Goal: Book appointment/travel/reservation

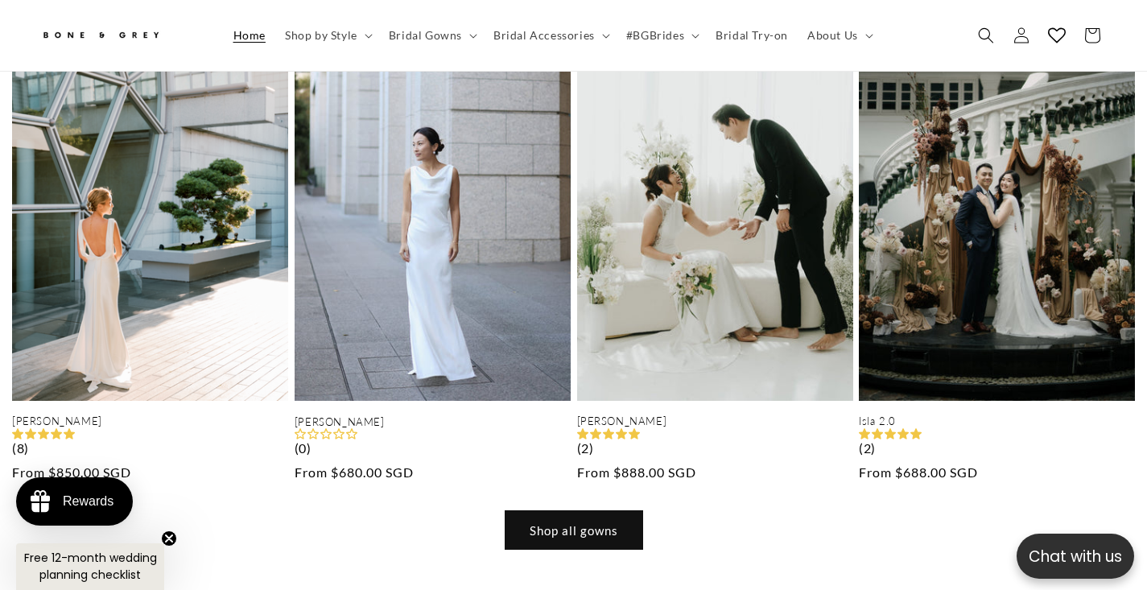
click at [587, 511] on link "Shop all gowns" at bounding box center [574, 530] width 137 height 38
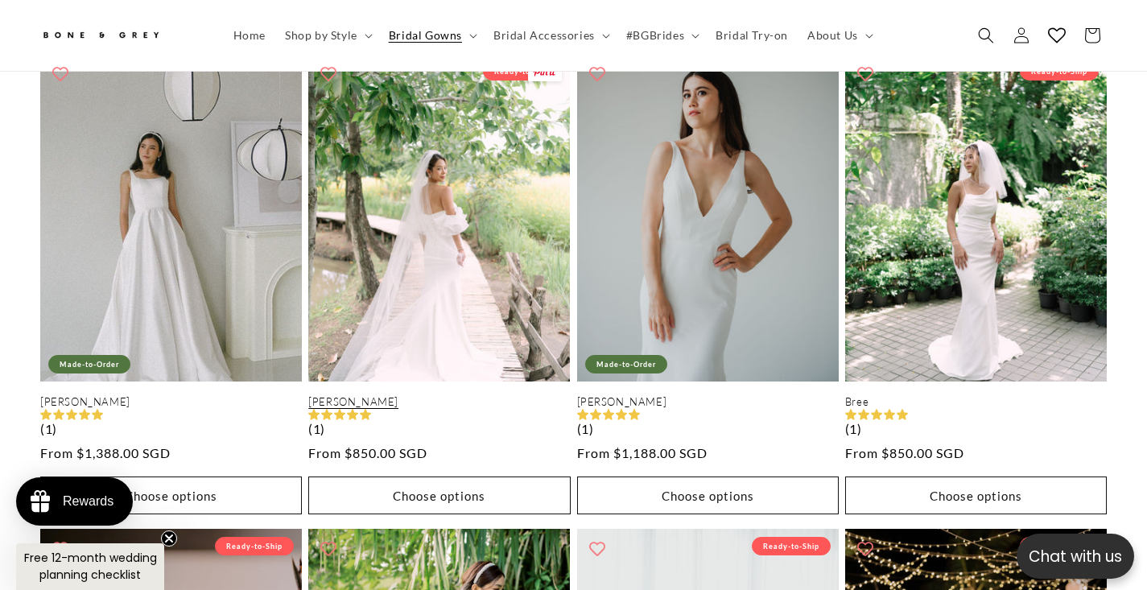
scroll to position [2415, 0]
click at [448, 409] on link "Cora" at bounding box center [439, 402] width 262 height 14
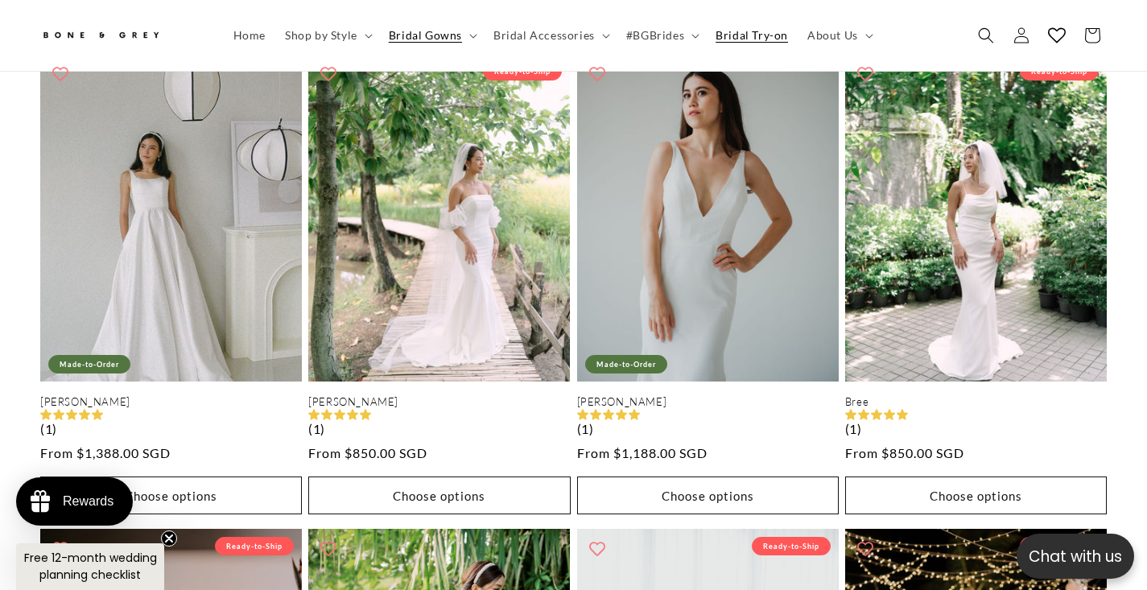
scroll to position [2403, 0]
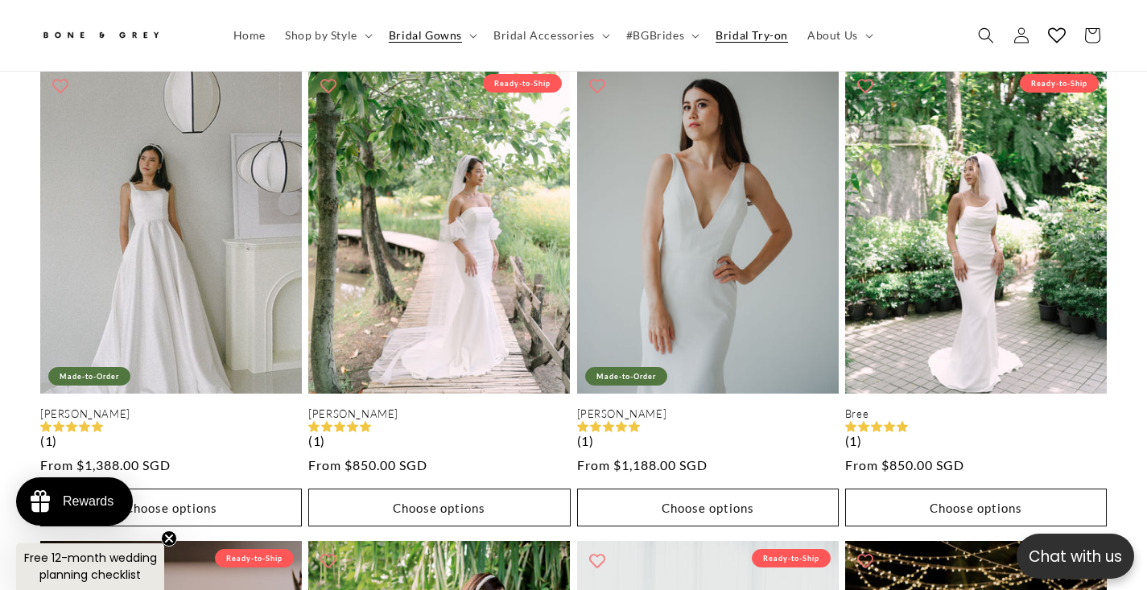
click at [774, 38] on span "Bridal Try-on" at bounding box center [752, 35] width 72 height 14
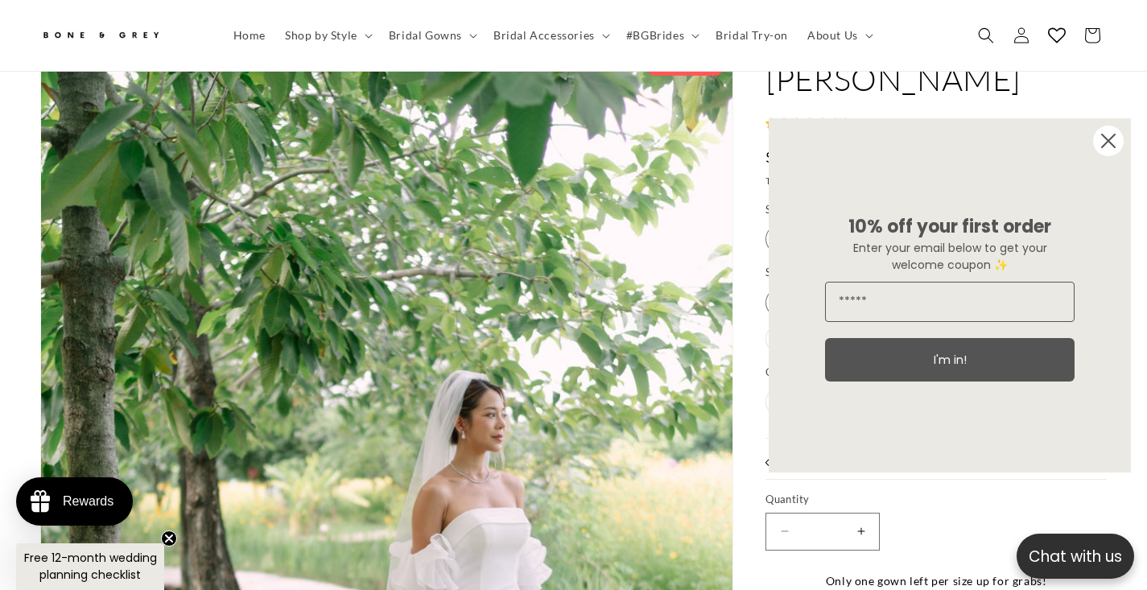
scroll to position [0, 386]
click at [1103, 147] on circle "Close dialog" at bounding box center [1108, 141] width 31 height 31
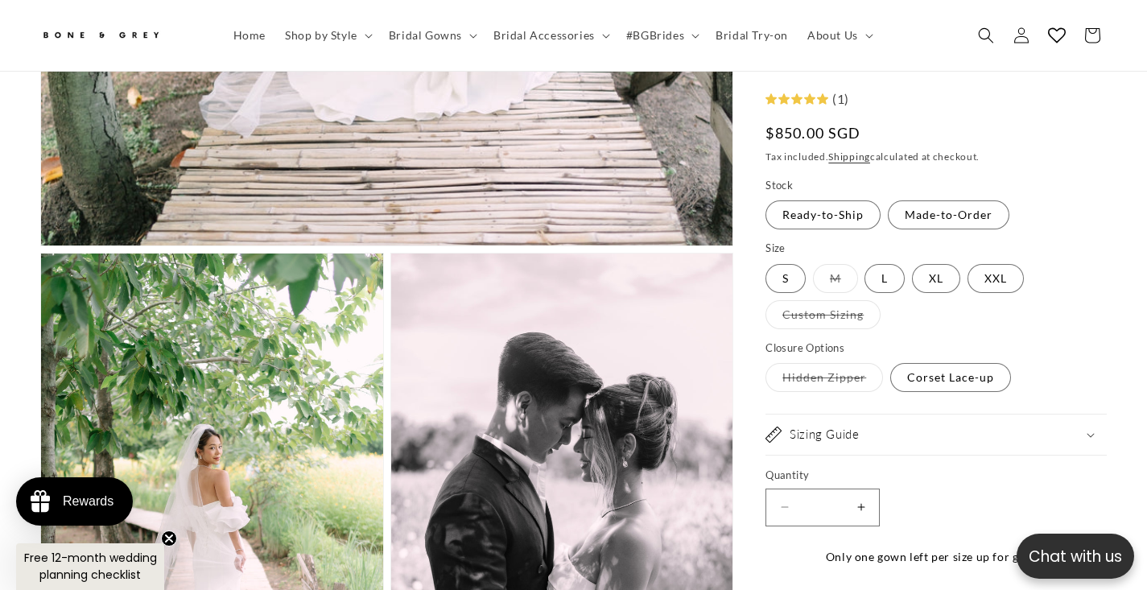
scroll to position [1118, 0]
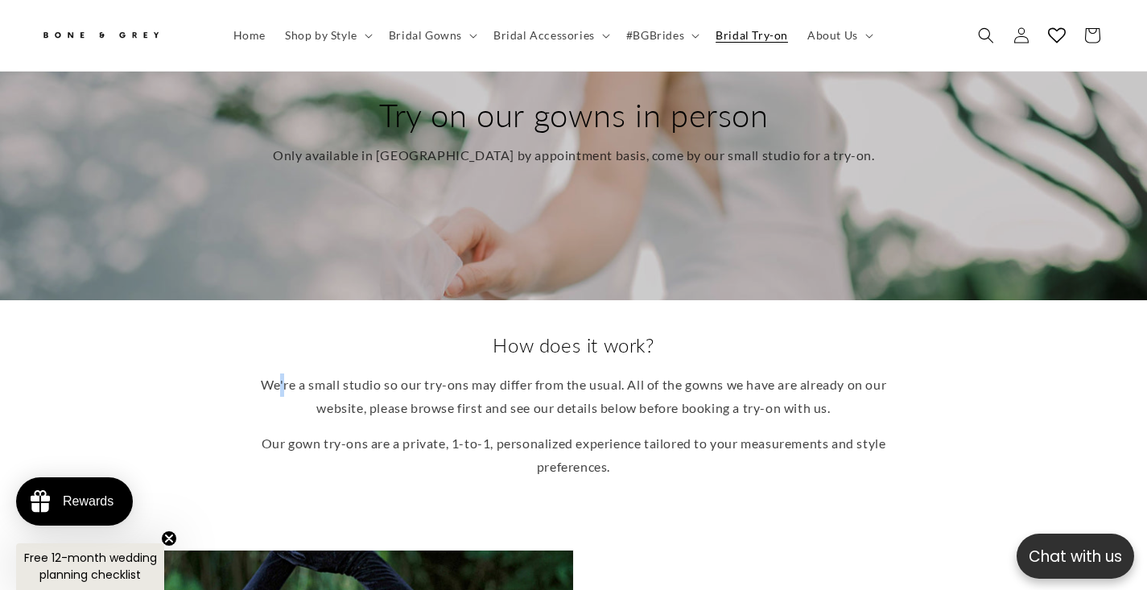
scroll to position [0, 386]
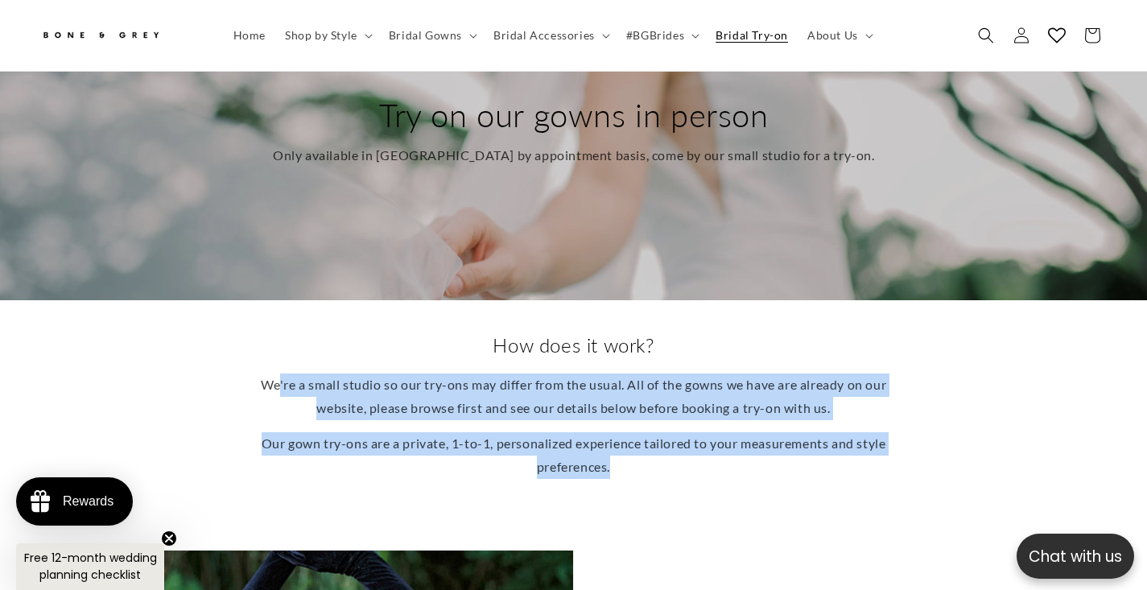
drag, startPoint x: 288, startPoint y: 365, endPoint x: 337, endPoint y: 453, distance: 100.9
click at [337, 453] on div "How does it work? We're a small studio so our try-ons may differ from the usual…" at bounding box center [573, 410] width 1147 height 221
drag, startPoint x: 353, startPoint y: 445, endPoint x: 292, endPoint y: 364, distance: 101.3
click at [292, 374] on div "We're a small studio so our try-ons may differ from the usual. All of the gowns…" at bounding box center [574, 426] width 628 height 105
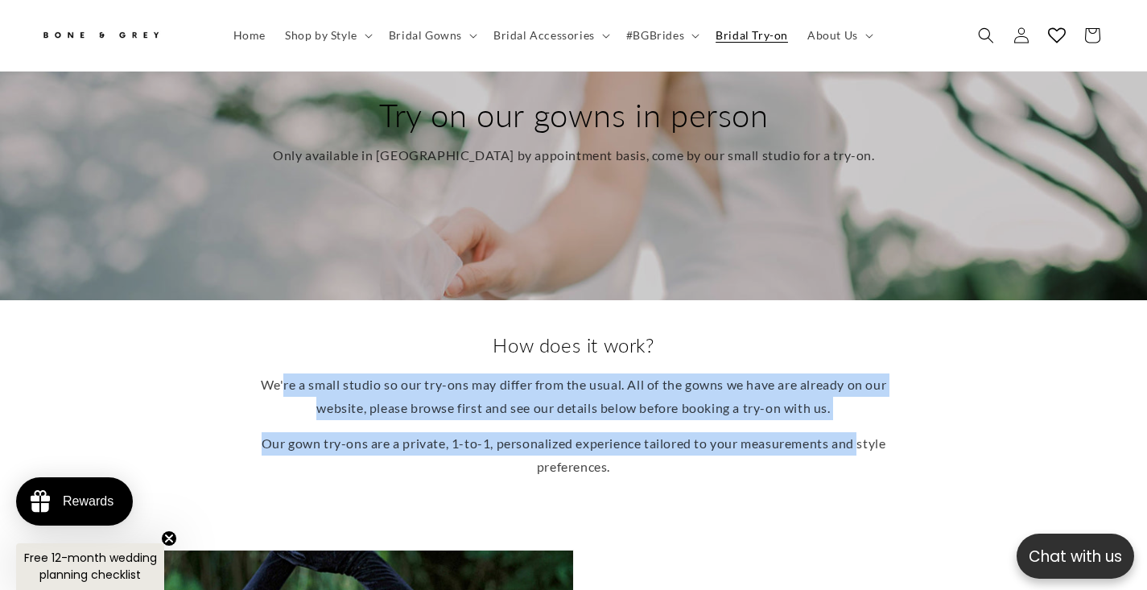
click at [292, 374] on p "We're a small studio so our try-ons may differ from the usual. All of the gowns…" at bounding box center [574, 397] width 628 height 47
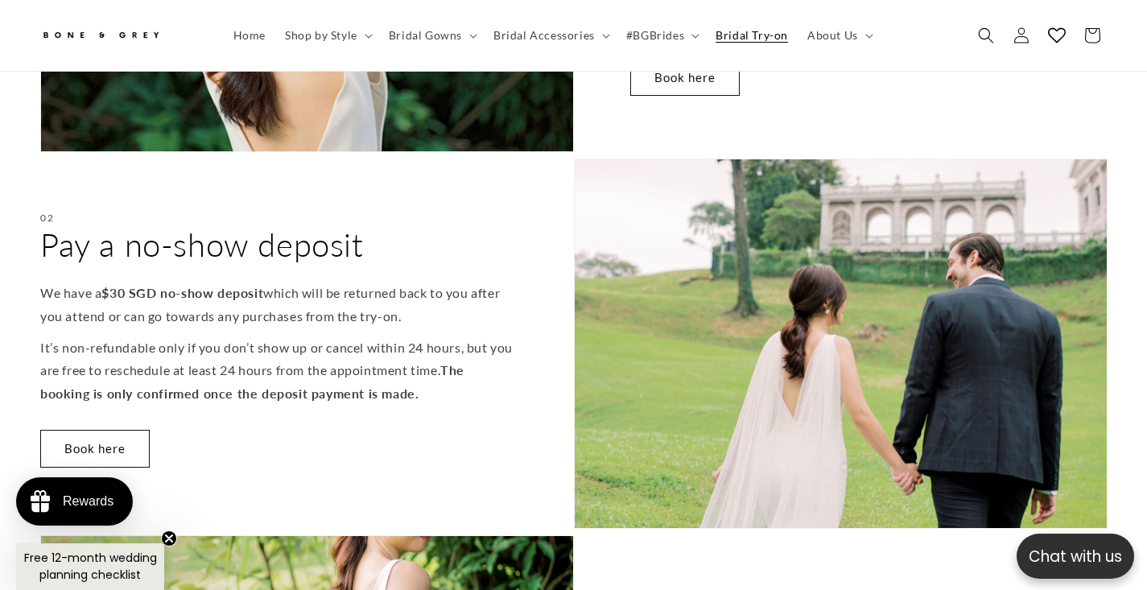
scroll to position [0, 773]
drag, startPoint x: 213, startPoint y: 313, endPoint x: 297, endPoint y: 381, distance: 108.3
click at [297, 381] on div "02 Pay a no-show deposit We have a $30 SGD no-show deposit which will be return…" at bounding box center [307, 344] width 534 height 370
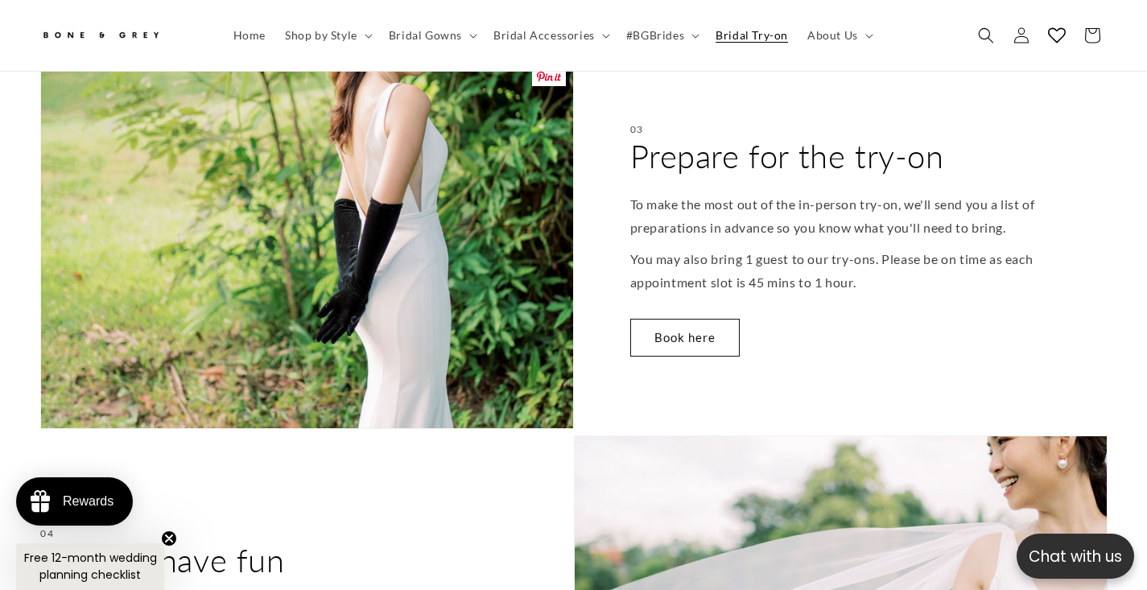
scroll to position [0, 0]
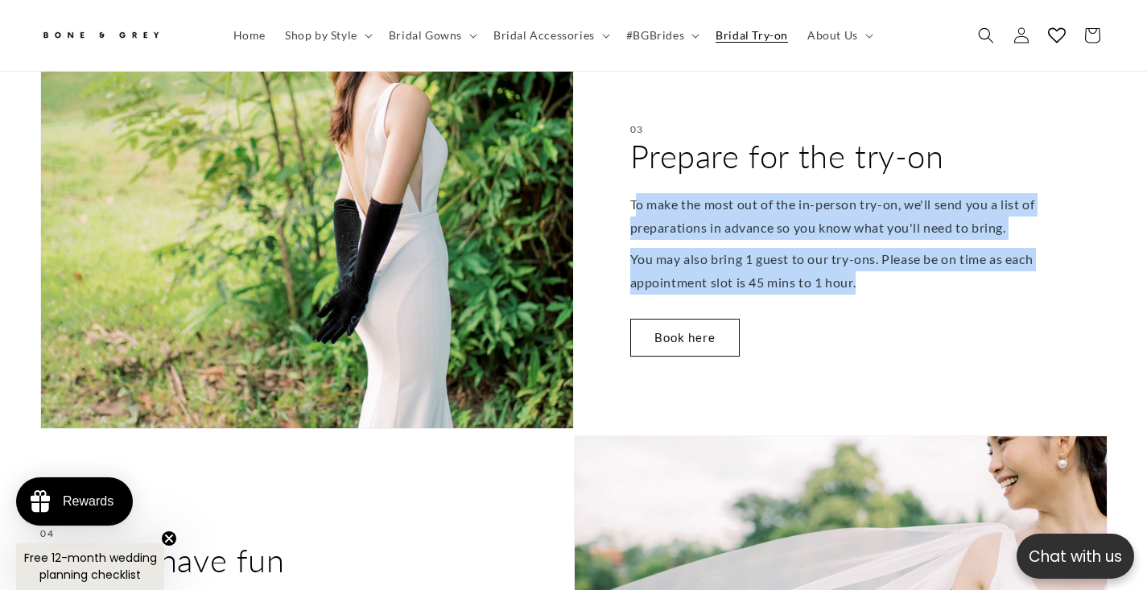
drag, startPoint x: 892, startPoint y: 263, endPoint x: 639, endPoint y: 181, distance: 265.8
click at [639, 193] on div "To make the most out of the in-person try-on, we'll send you a list of preparat…" at bounding box center [868, 243] width 477 height 101
click at [639, 193] on p "To make the most out of the in-person try-on, we'll send you a list of preparat…" at bounding box center [868, 216] width 477 height 47
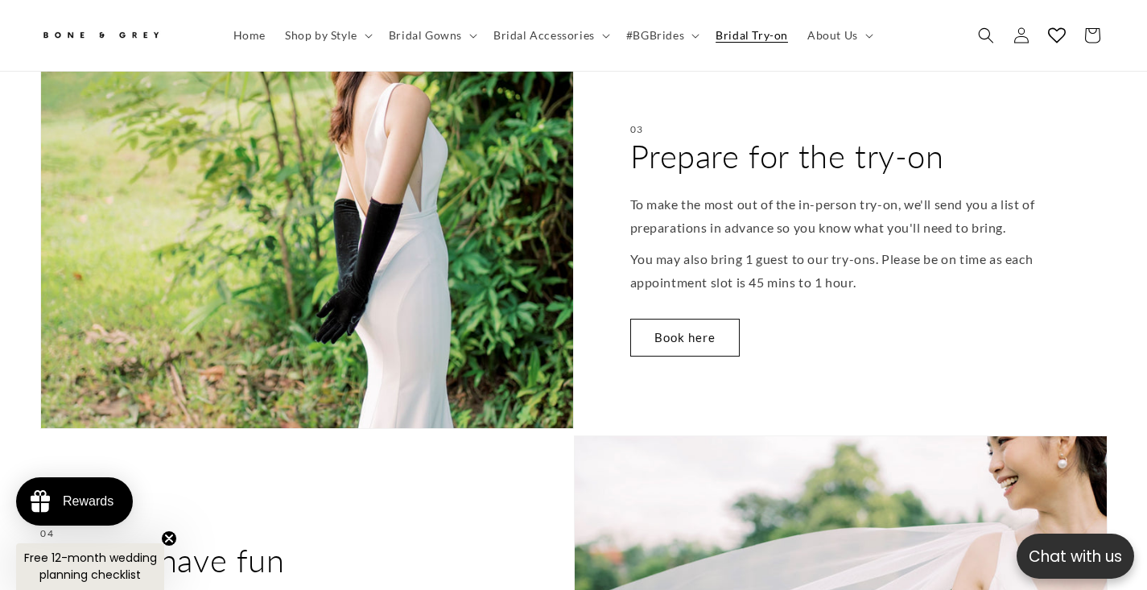
scroll to position [0, 386]
drag, startPoint x: 629, startPoint y: 178, endPoint x: 843, endPoint y: 267, distance: 232.1
click at [843, 267] on div "03 Prepare for the try-on To make the most out of the in-person try-on, we'll s…" at bounding box center [841, 244] width 534 height 370
click at [843, 267] on p "You may also bring 1 guest to our try-ons. Please be on time as each appointmen…" at bounding box center [868, 271] width 477 height 47
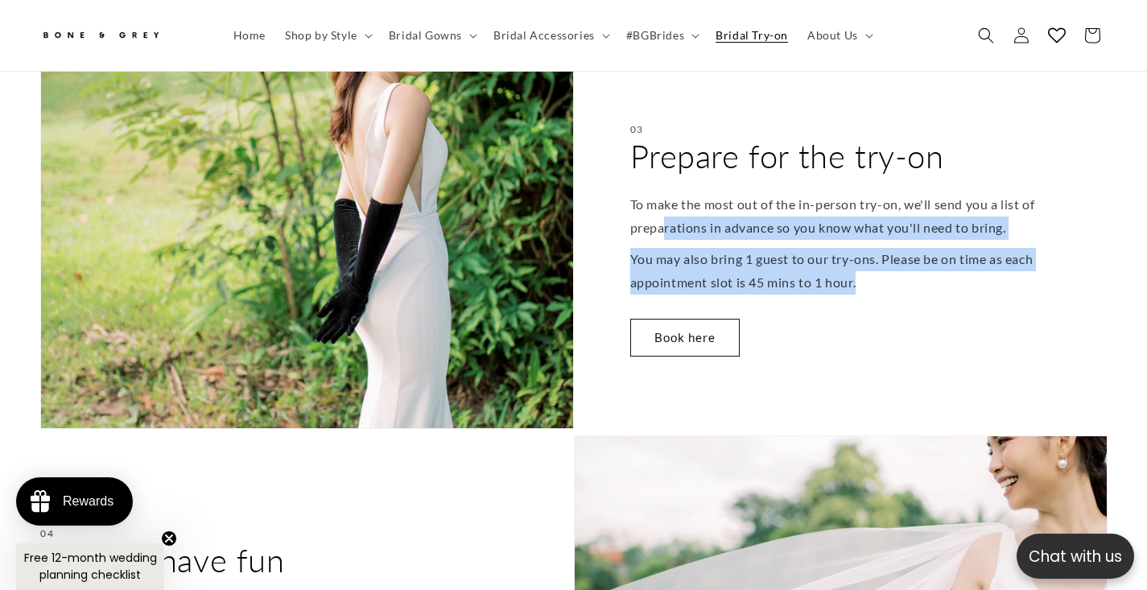
drag, startPoint x: 876, startPoint y: 258, endPoint x: 665, endPoint y: 209, distance: 216.6
click at [666, 209] on div "To make the most out of the in-person try-on, we'll send you a list of preparat…" at bounding box center [868, 243] width 477 height 101
click at [665, 209] on p "To make the most out of the in-person try-on, we'll send you a list of preparat…" at bounding box center [868, 216] width 477 height 47
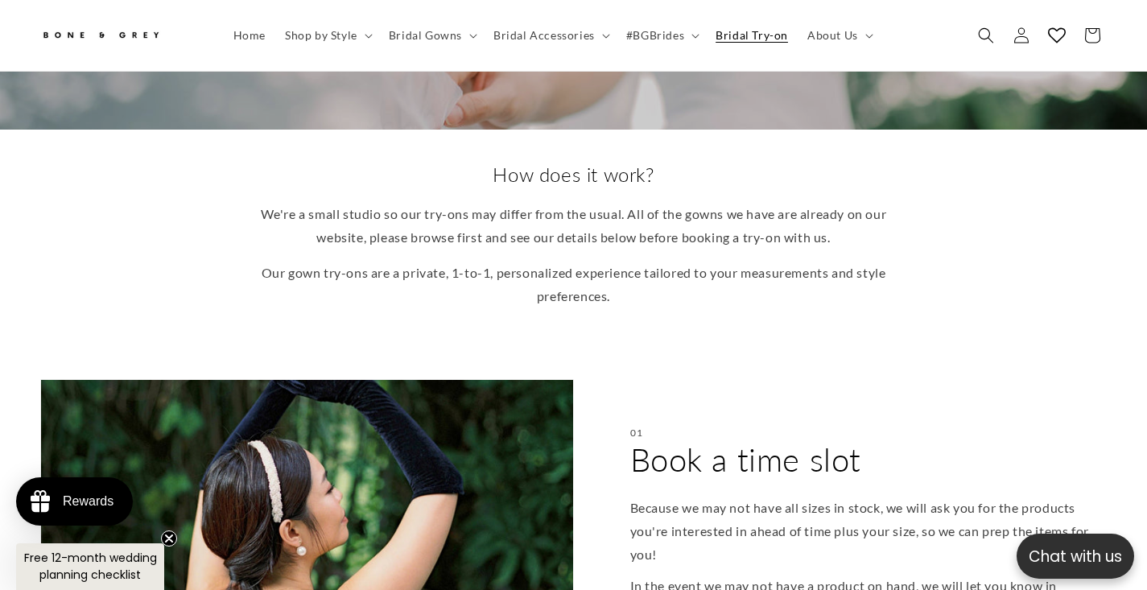
scroll to position [528, 0]
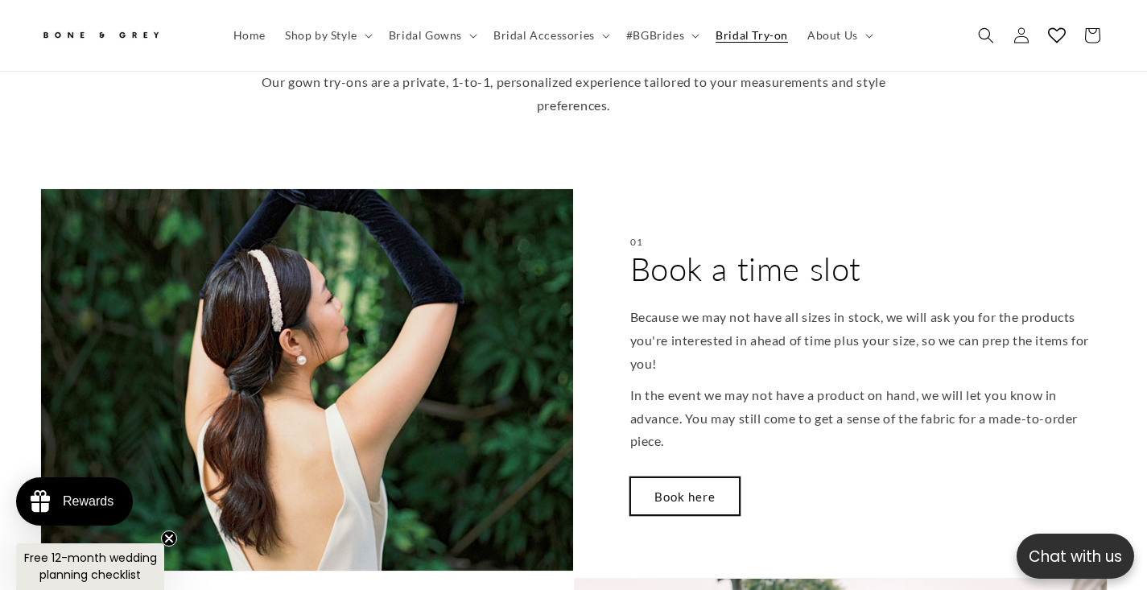
click at [683, 477] on link "Book here" at bounding box center [685, 496] width 110 height 38
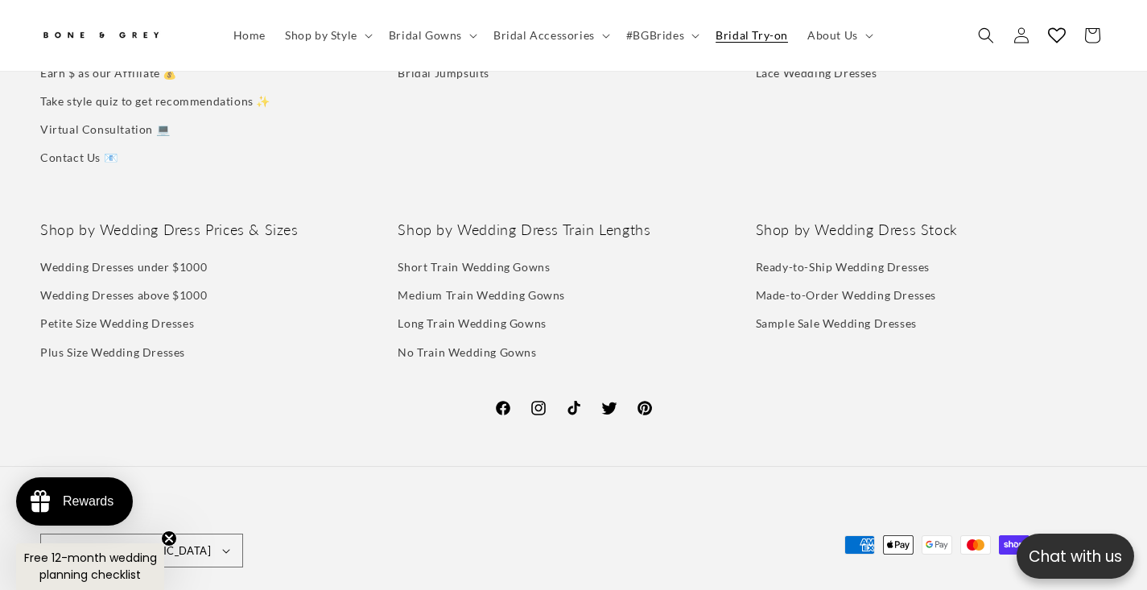
scroll to position [0, 773]
click at [147, 257] on link "Wedding Dresses under $1000" at bounding box center [123, 269] width 167 height 24
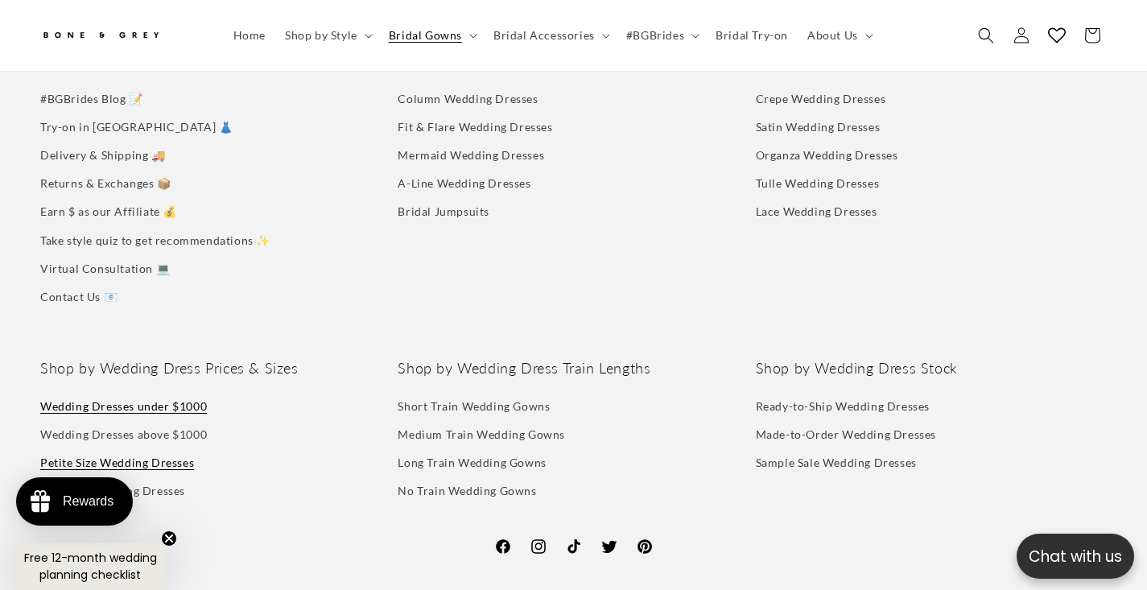
scroll to position [4052, 0]
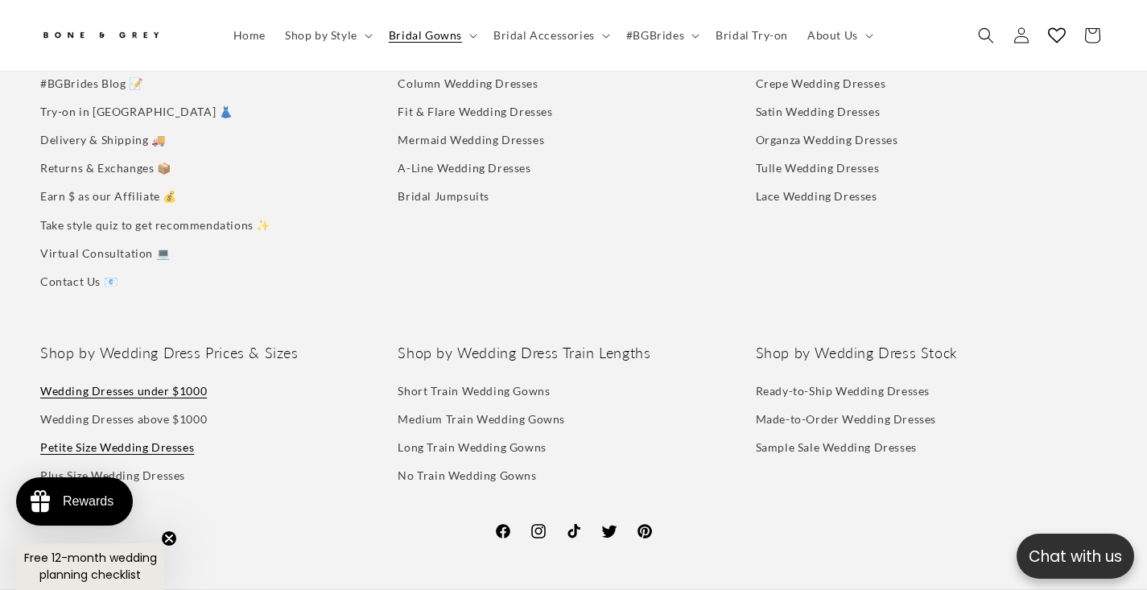
click at [163, 433] on link "Petite Size Wedding Dresses" at bounding box center [117, 447] width 154 height 28
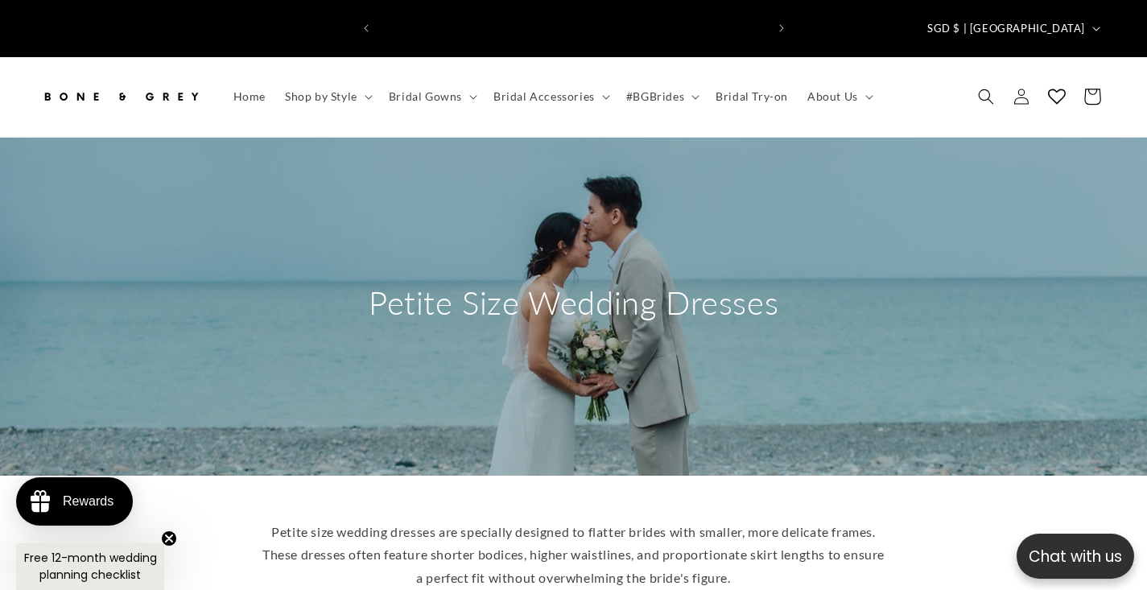
scroll to position [0, 386]
click at [1093, 78] on icon at bounding box center [1092, 97] width 38 height 38
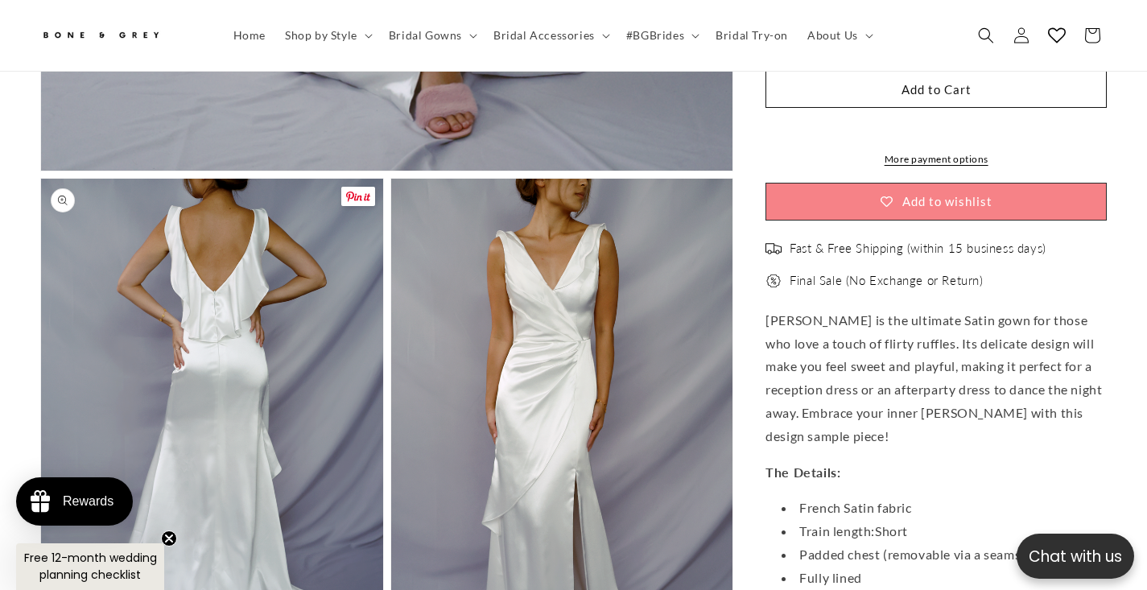
scroll to position [1042, 0]
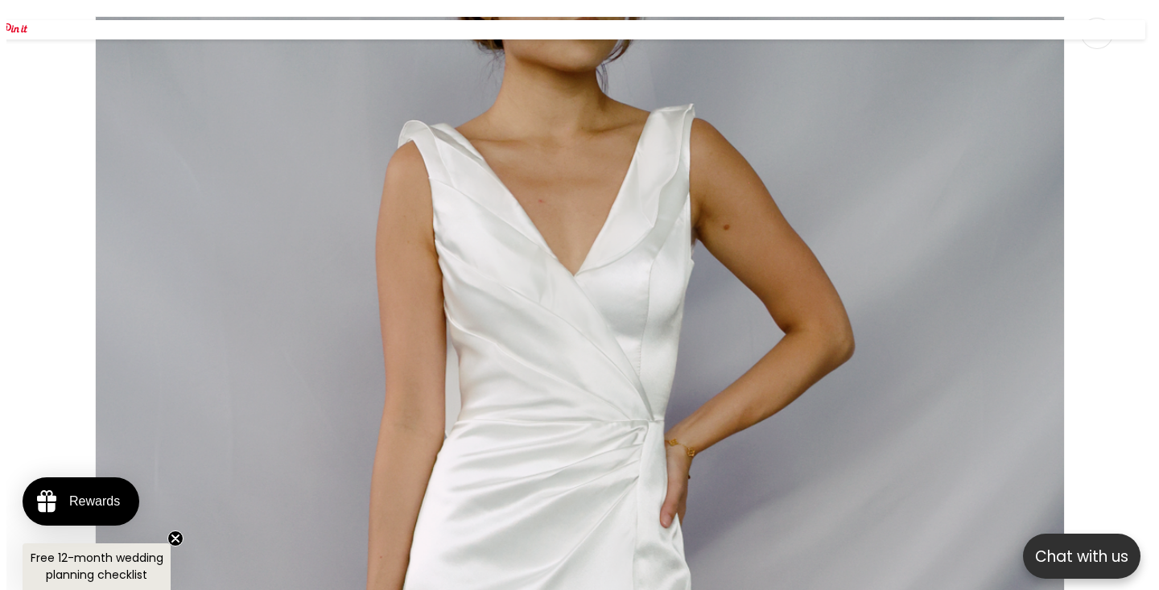
scroll to position [1483, 0]
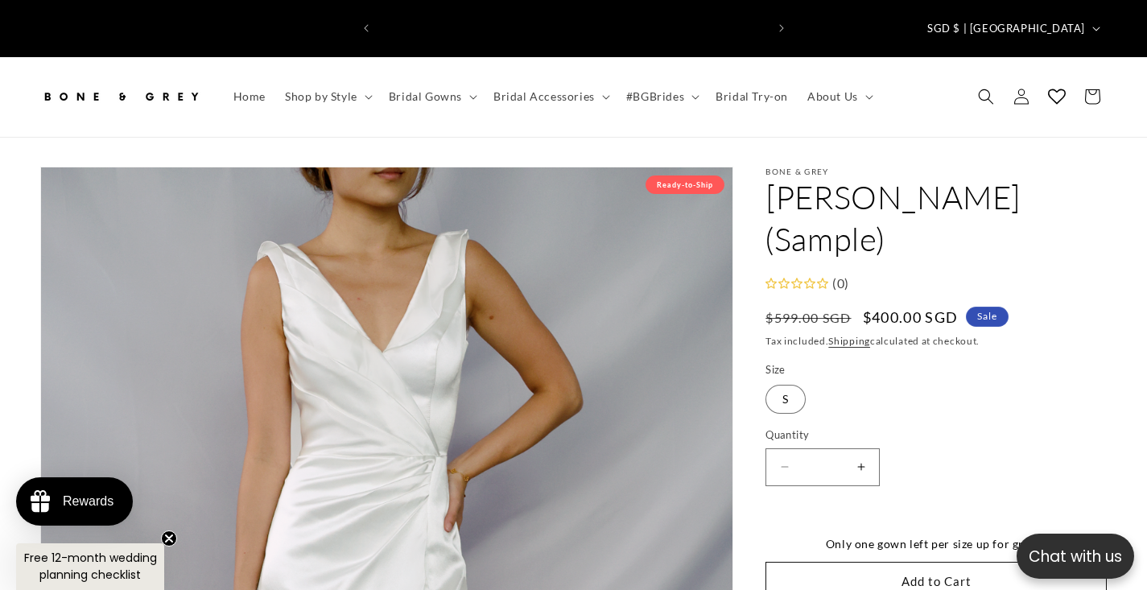
scroll to position [0, 0]
click at [253, 89] on span "Home" at bounding box center [249, 96] width 32 height 14
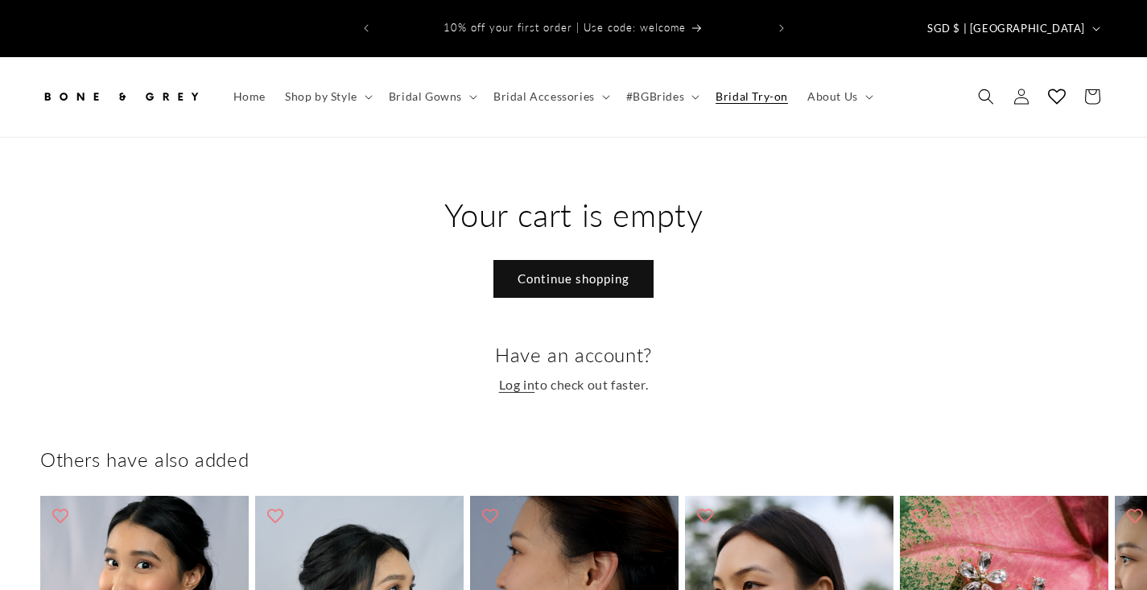
click at [737, 89] on span "Bridal Try-on" at bounding box center [752, 96] width 72 height 14
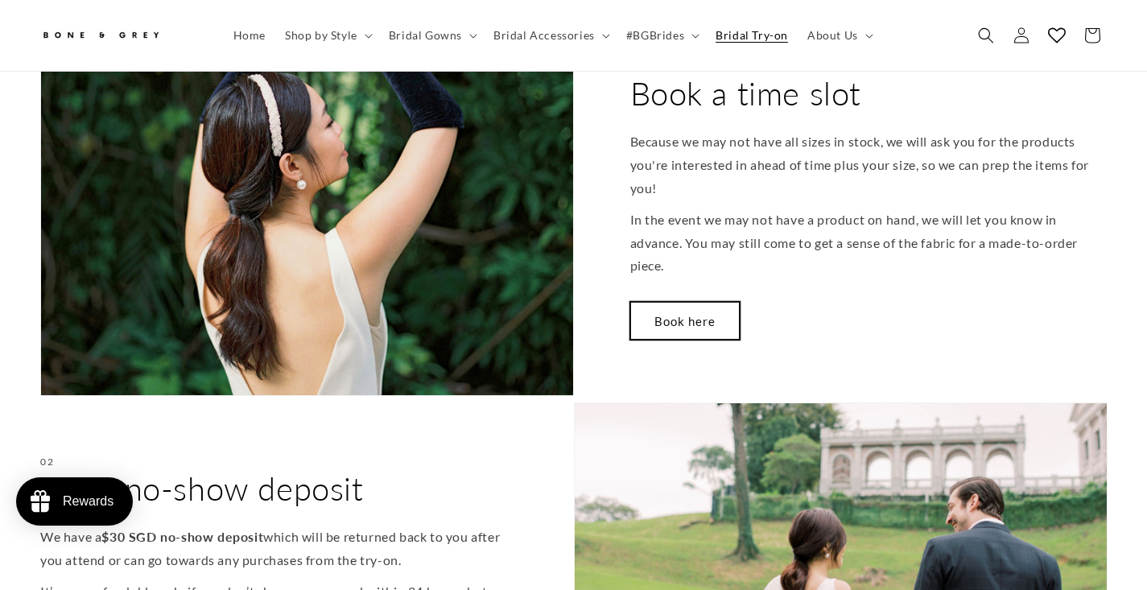
scroll to position [702, 0]
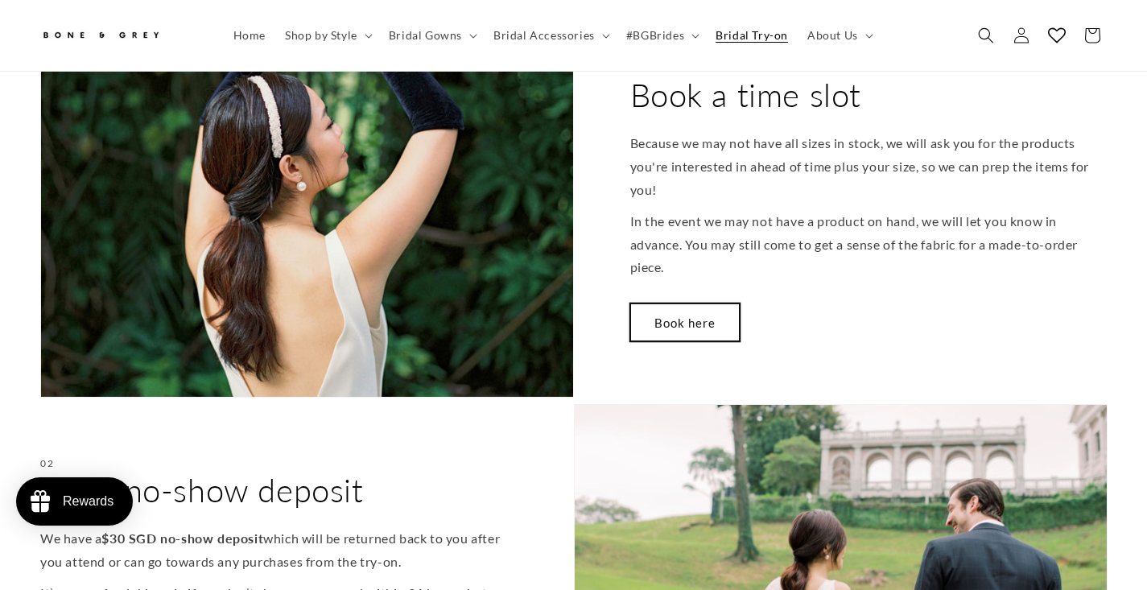
click at [680, 304] on link "Book here" at bounding box center [685, 323] width 110 height 38
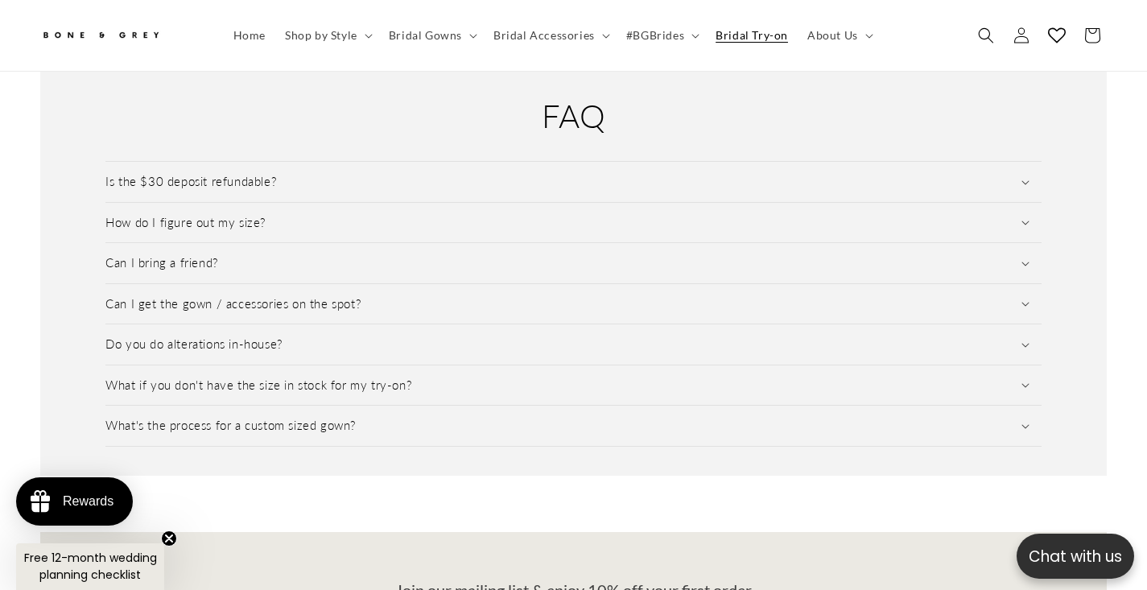
scroll to position [2248, 0]
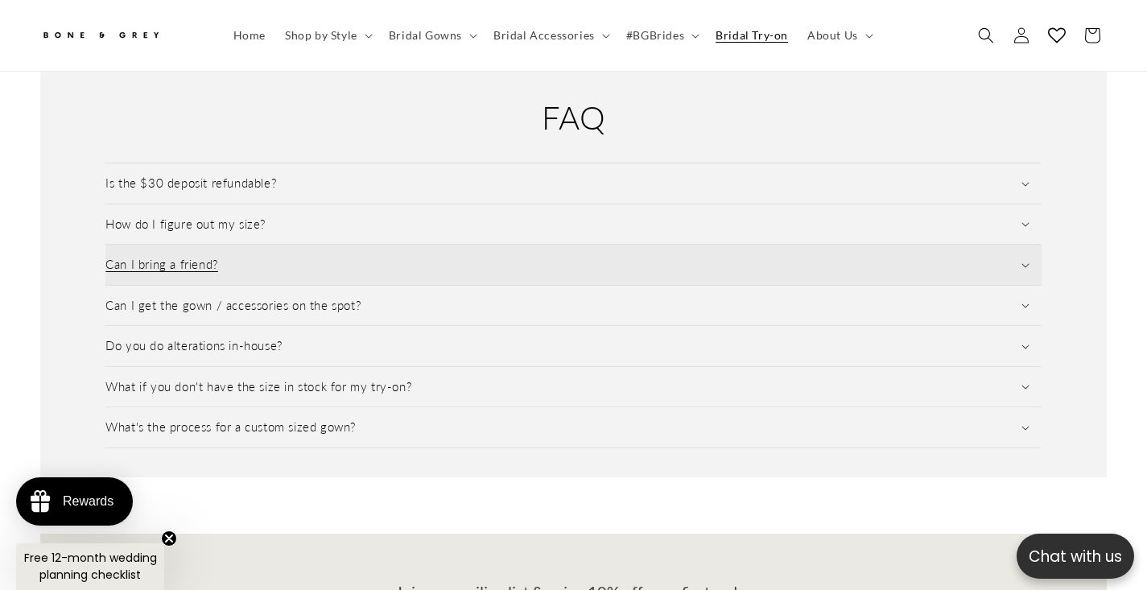
click at [260, 248] on summary "Can I bring a friend?" at bounding box center [573, 265] width 936 height 40
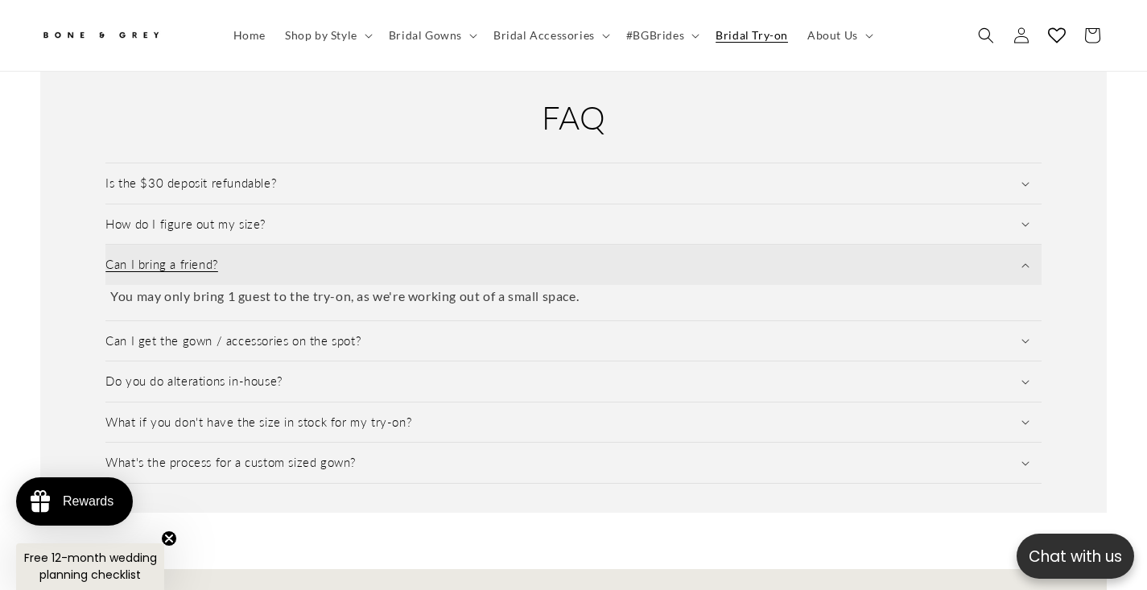
click at [260, 248] on summary "Can I bring a friend?" at bounding box center [573, 265] width 936 height 40
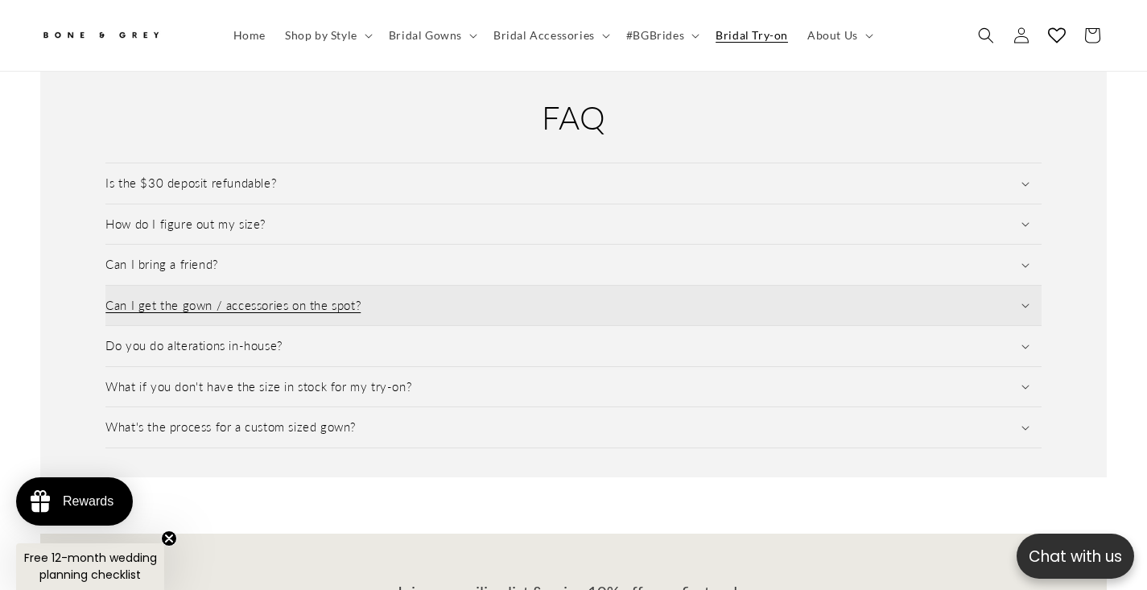
scroll to position [0, 773]
click at [251, 291] on summary "Can I get the gown / accessories on the spot?" at bounding box center [573, 306] width 936 height 40
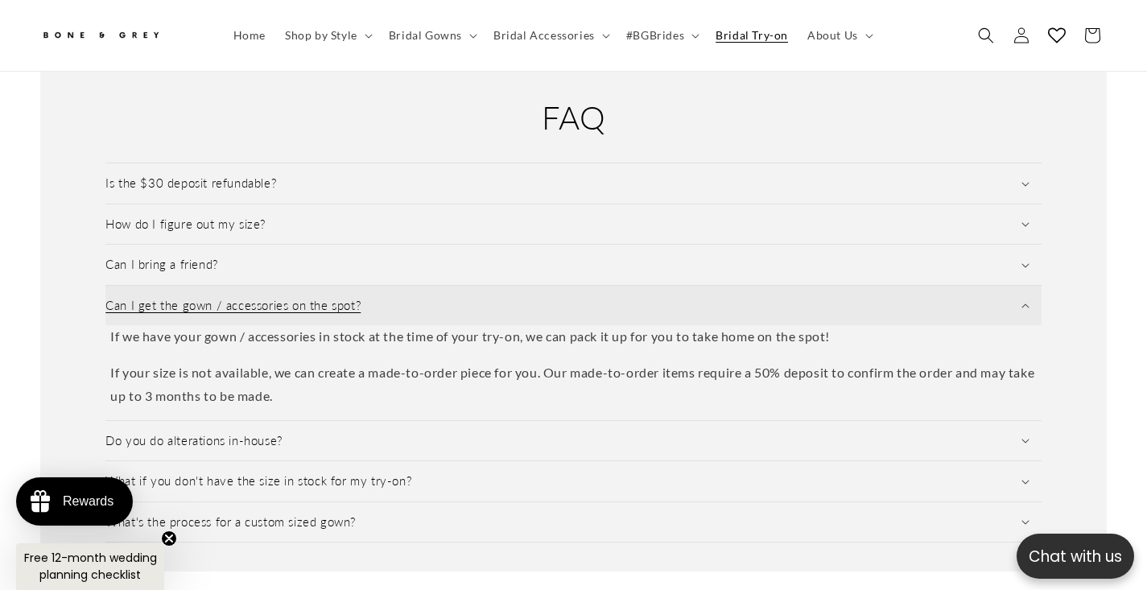
scroll to position [0, 0]
click at [251, 291] on summary "Can I get the gown / accessories on the spot?" at bounding box center [573, 306] width 936 height 40
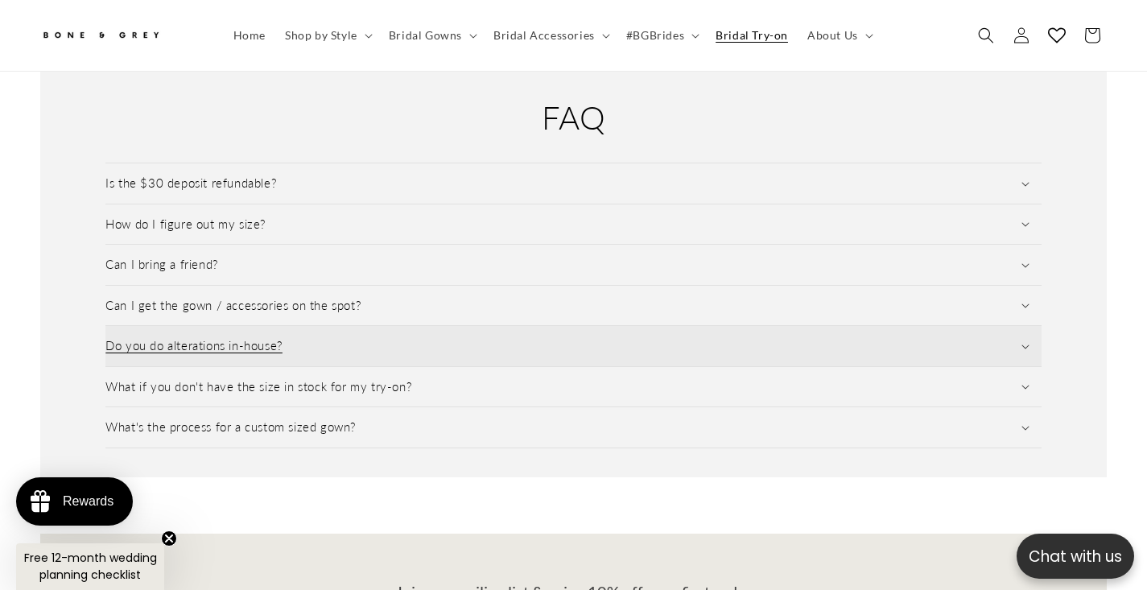
click at [245, 338] on h3 "Do you do alterations in-house?" at bounding box center [193, 346] width 177 height 16
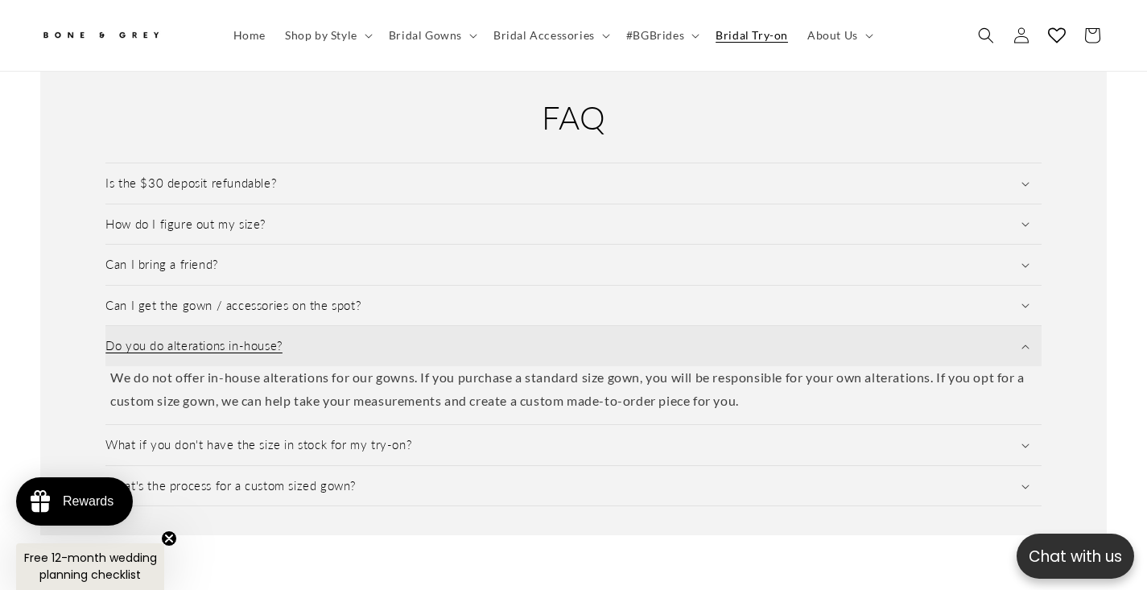
scroll to position [0, 386]
click at [245, 338] on h3 "Do you do alterations in-house?" at bounding box center [193, 346] width 177 height 16
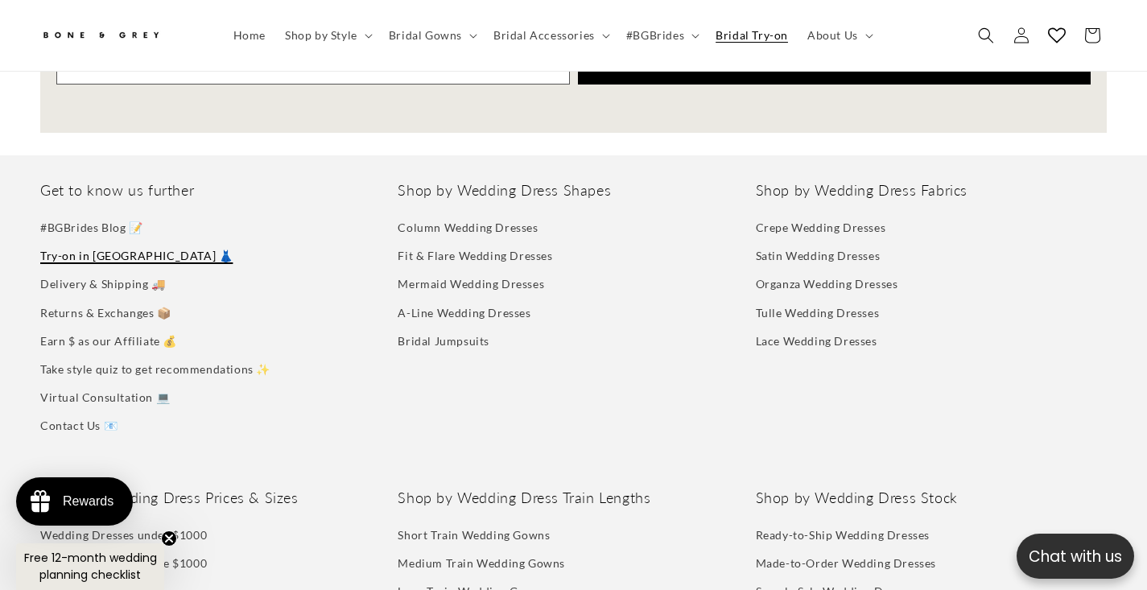
click at [81, 242] on link "Try-on in [GEOGRAPHIC_DATA] 👗" at bounding box center [136, 256] width 192 height 28
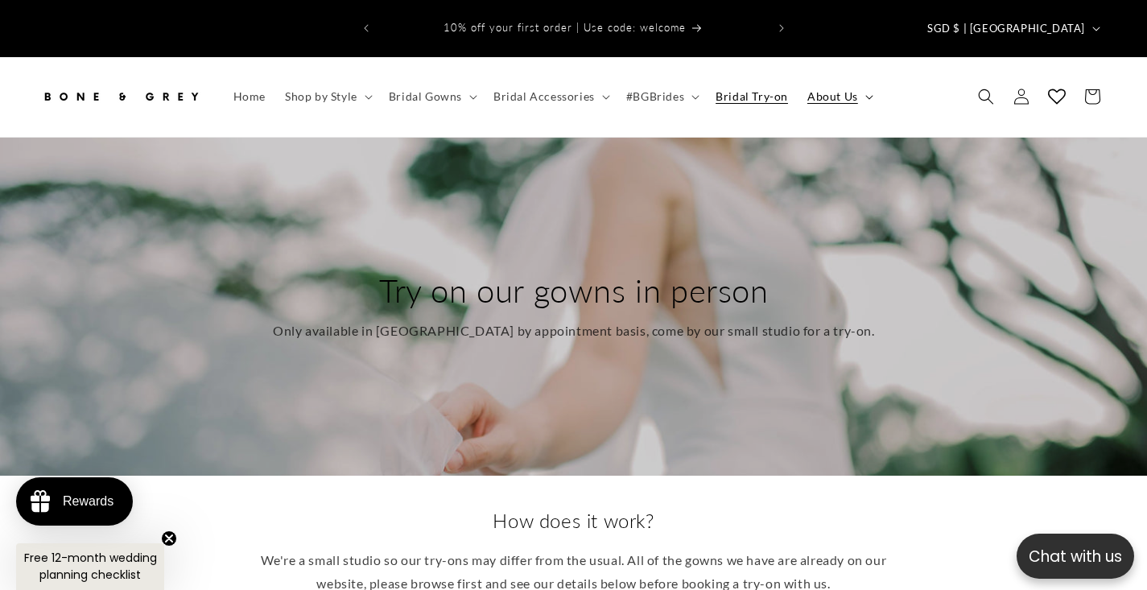
click at [848, 89] on span "About Us" at bounding box center [833, 96] width 51 height 14
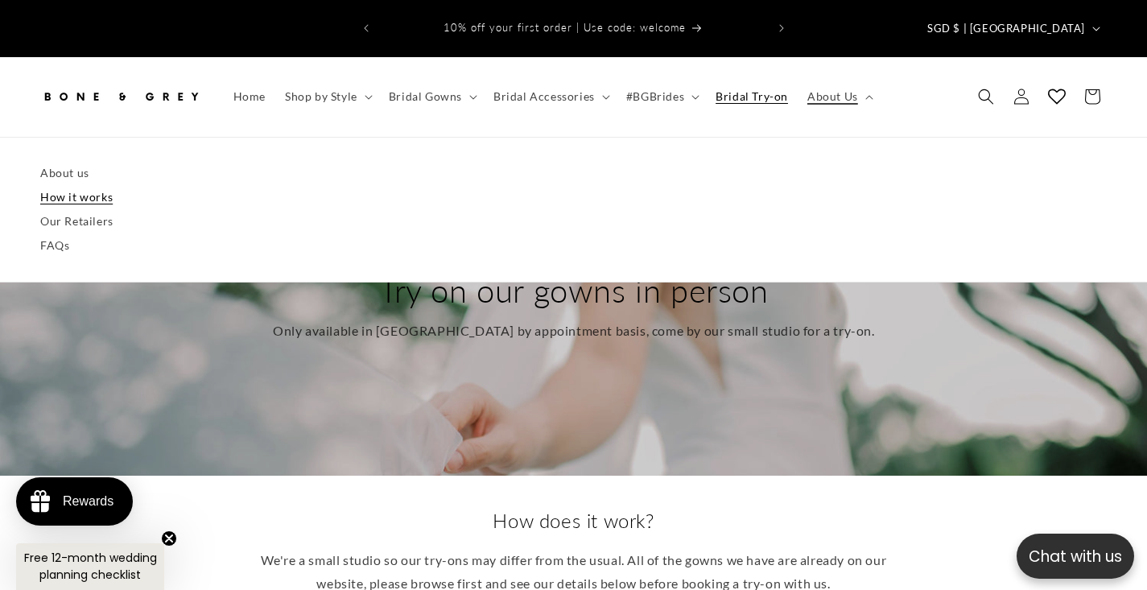
click at [58, 185] on link "How it works" at bounding box center [573, 197] width 1067 height 24
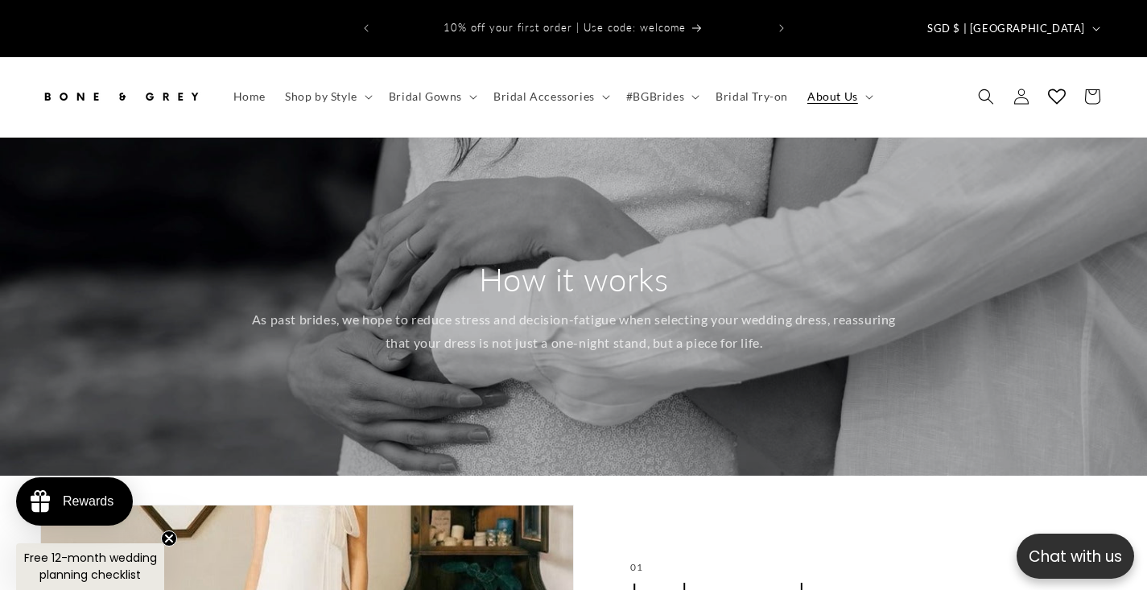
drag, startPoint x: 269, startPoint y: 233, endPoint x: 301, endPoint y: 382, distance: 152.4
click at [301, 382] on div "How it works As past brides, we hope to reduce stress and decision-fatigue when…" at bounding box center [573, 307] width 1147 height 338
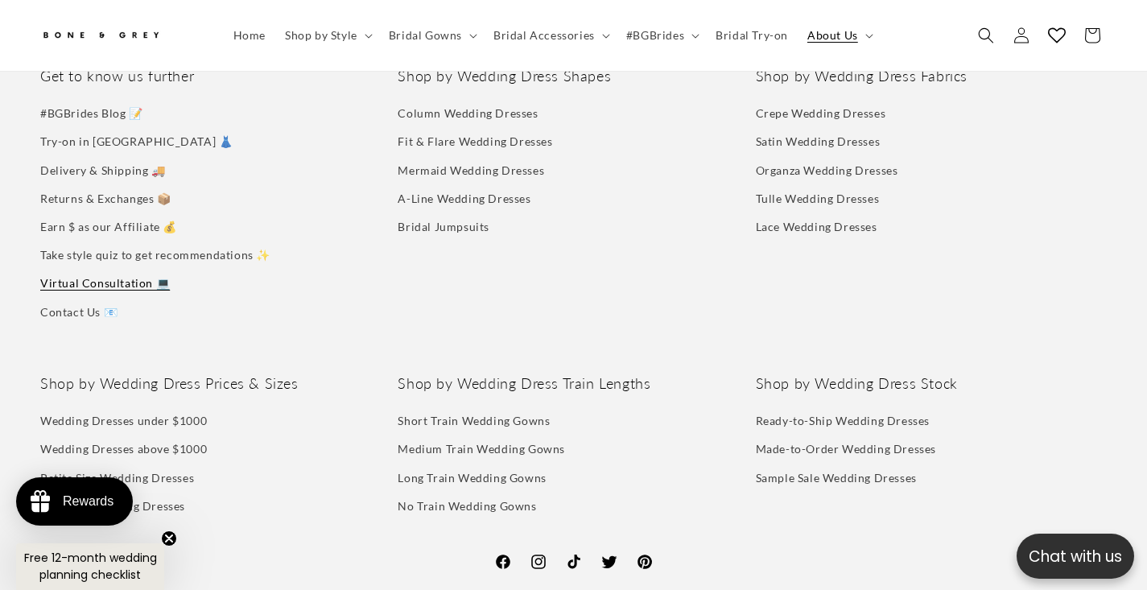
scroll to position [3166, 0]
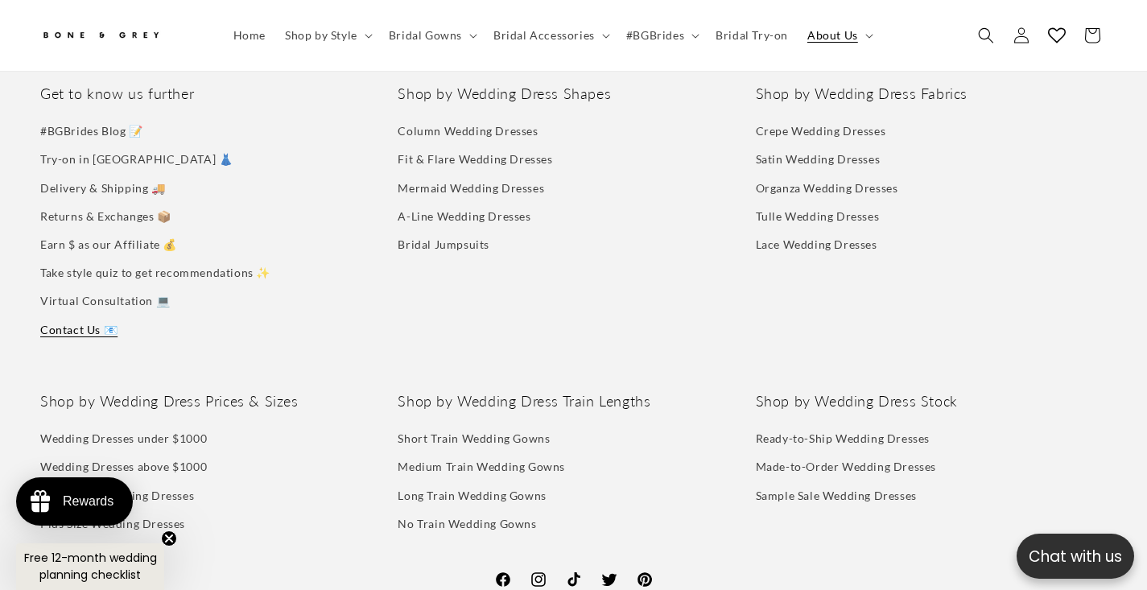
click at [62, 316] on link "Contact Us 📧" at bounding box center [78, 330] width 77 height 28
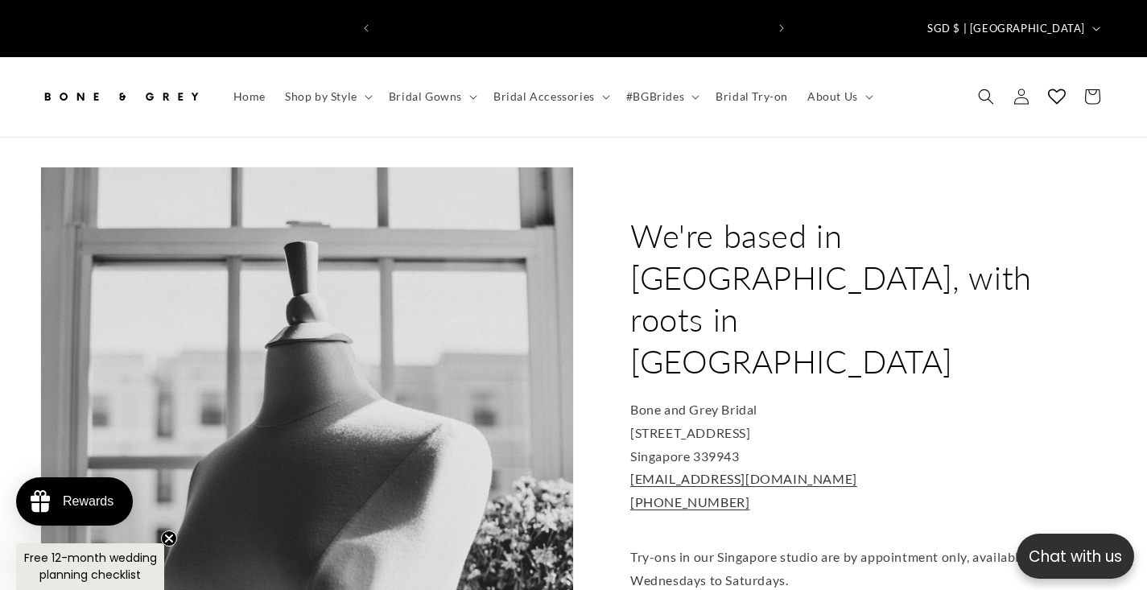
scroll to position [0, 386]
drag, startPoint x: 659, startPoint y: 385, endPoint x: 729, endPoint y: 399, distance: 70.7
click at [729, 399] on p "Bone and Grey Bridal [STREET_ADDRESS] [EMAIL_ADDRESS][DOMAIN_NAME] [PHONE_NUMBE…" at bounding box center [840, 457] width 421 height 116
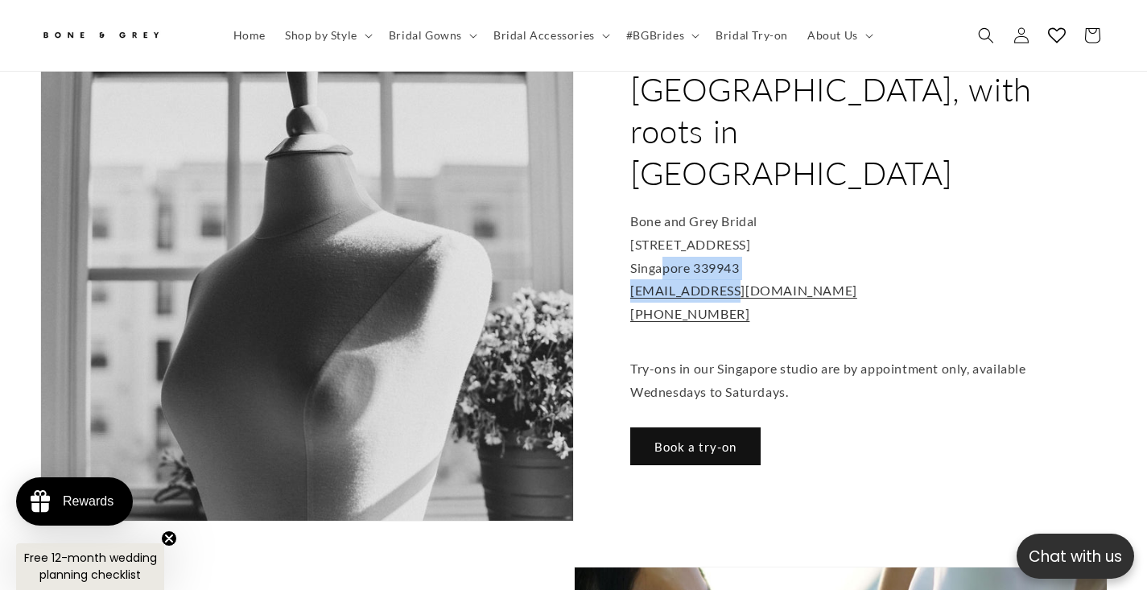
scroll to position [185, 0]
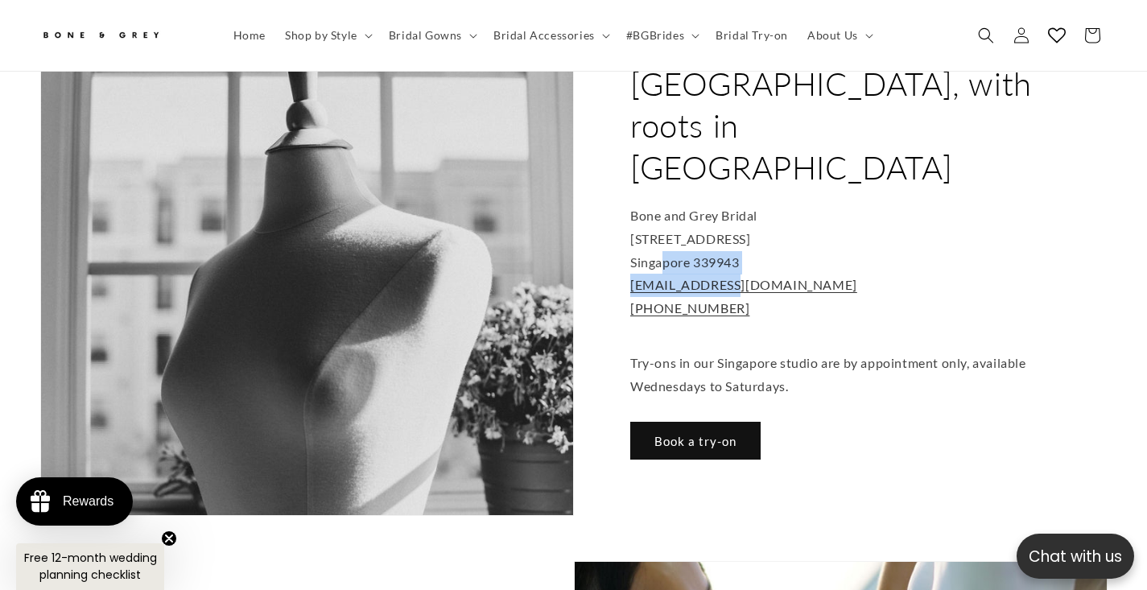
click at [729, 399] on div "We're based in [GEOGRAPHIC_DATA], with roots in [GEOGRAPHIC_DATA] Bone and Grey…" at bounding box center [841, 244] width 534 height 543
drag, startPoint x: 613, startPoint y: 190, endPoint x: 714, endPoint y: 215, distance: 104.5
click at [714, 215] on div "We're based in Sunny Singapore, with roots in Canada Bone and Grey Bridal 994 B…" at bounding box center [841, 244] width 534 height 543
click at [820, 213] on p "Bone and Grey Bridal 994 Bendemeer Road Singapore 339943 hello@boneandgrey.com …" at bounding box center [840, 263] width 421 height 116
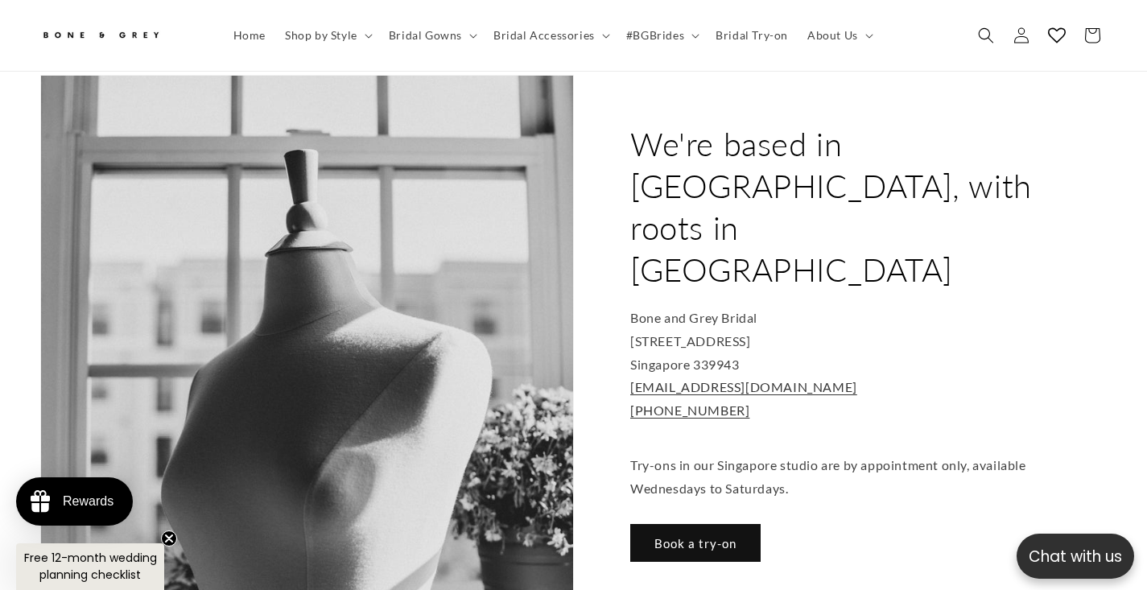
scroll to position [0, 386]
drag, startPoint x: 627, startPoint y: 274, endPoint x: 767, endPoint y: 287, distance: 139.9
click at [767, 287] on div "We're based in Sunny Singapore, with roots in Canada Bone and Grey Bridal 994 B…" at bounding box center [841, 346] width 534 height 543
click at [767, 307] on p "Bone and Grey Bridal 994 Bendemeer Road Singapore 339943 hello@boneandgrey.com …" at bounding box center [840, 365] width 421 height 116
drag, startPoint x: 757, startPoint y: 275, endPoint x: 659, endPoint y: 276, distance: 98.2
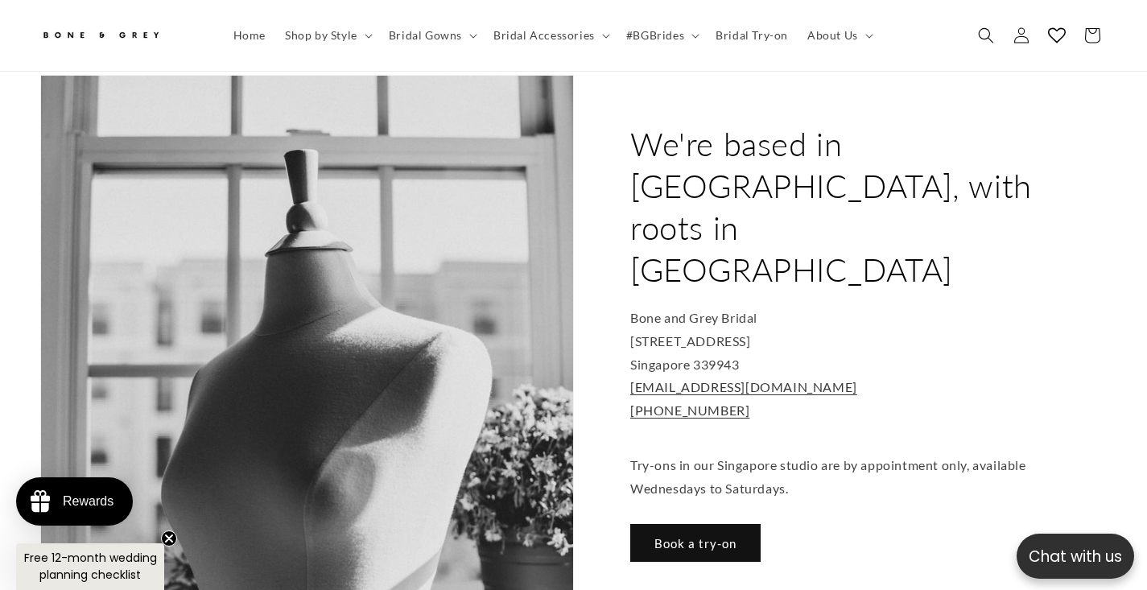
click at [659, 307] on p "Bone and Grey Bridal 994 Bendemeer Road Singapore 339943 hello@boneandgrey.com …" at bounding box center [840, 365] width 421 height 116
click at [679, 524] on link "Book a try-on" at bounding box center [695, 543] width 130 height 38
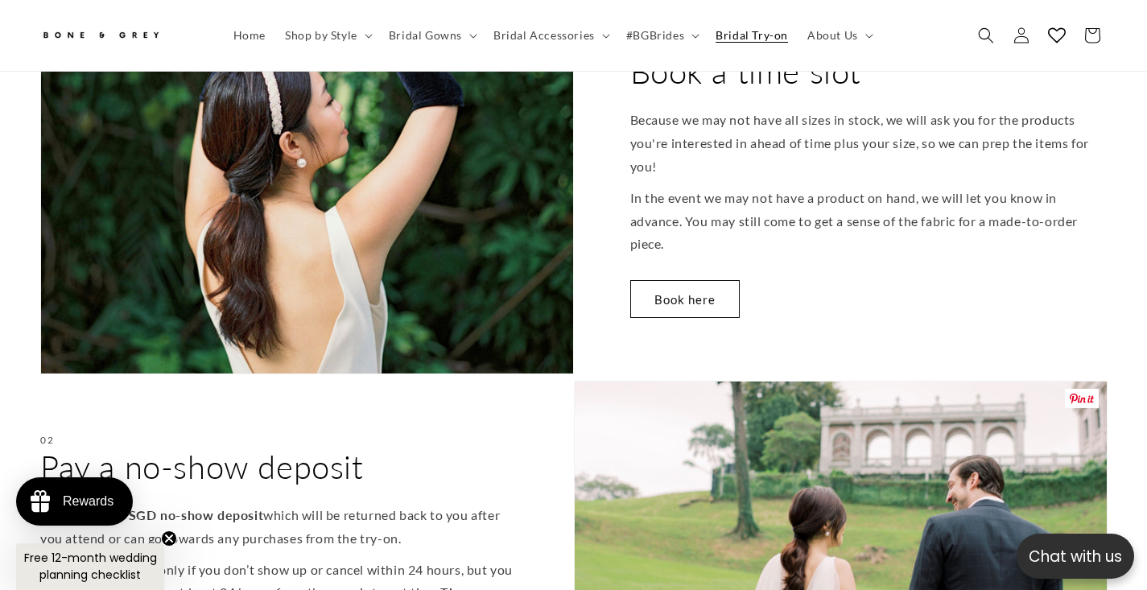
scroll to position [725, 0]
click at [658, 281] on link "Book here" at bounding box center [685, 300] width 110 height 38
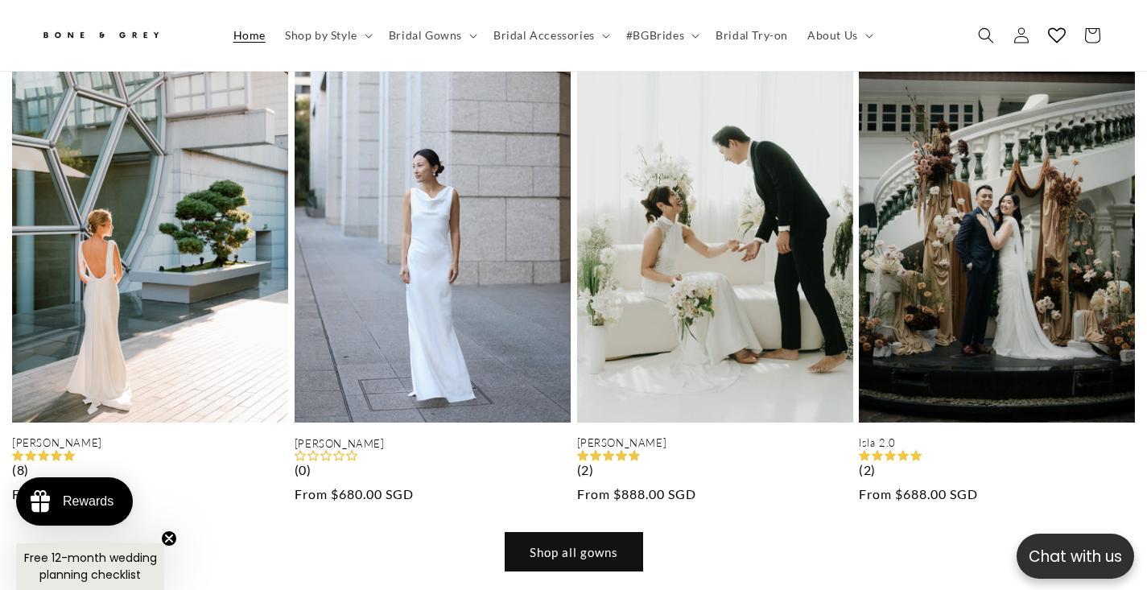
scroll to position [0, 2295]
click at [560, 533] on link "Shop all gowns" at bounding box center [574, 552] width 137 height 38
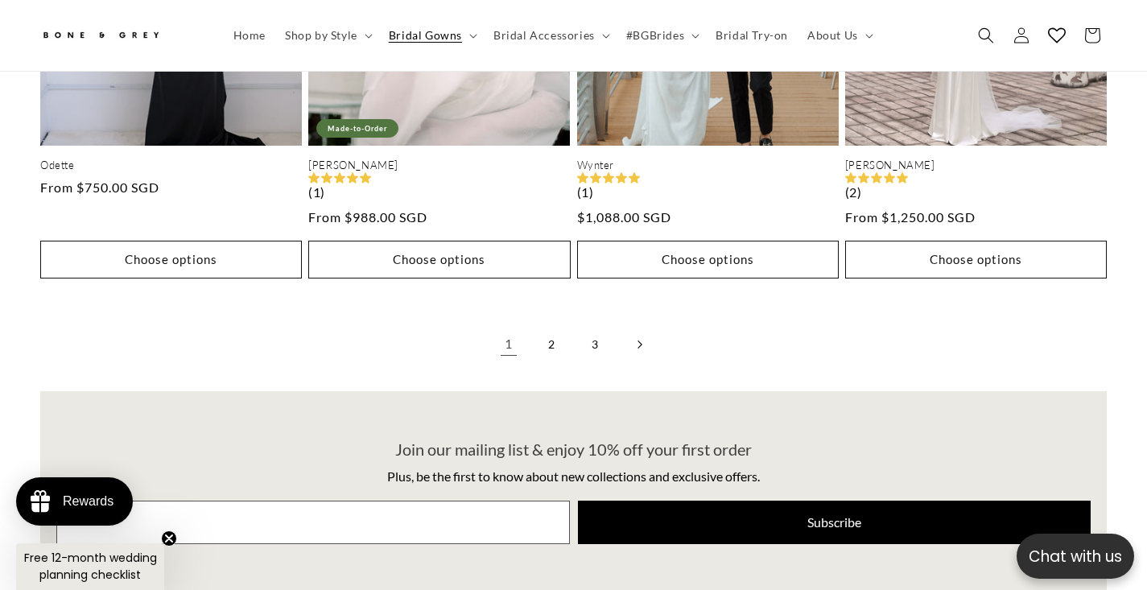
scroll to position [4043, 0]
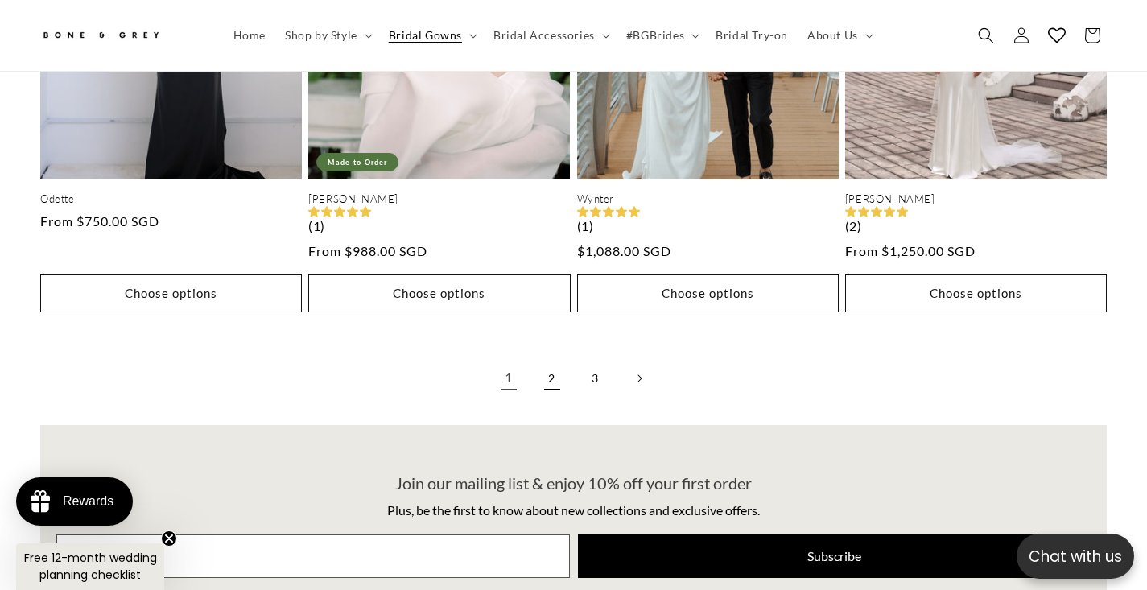
click at [557, 361] on link "2" at bounding box center [552, 378] width 35 height 35
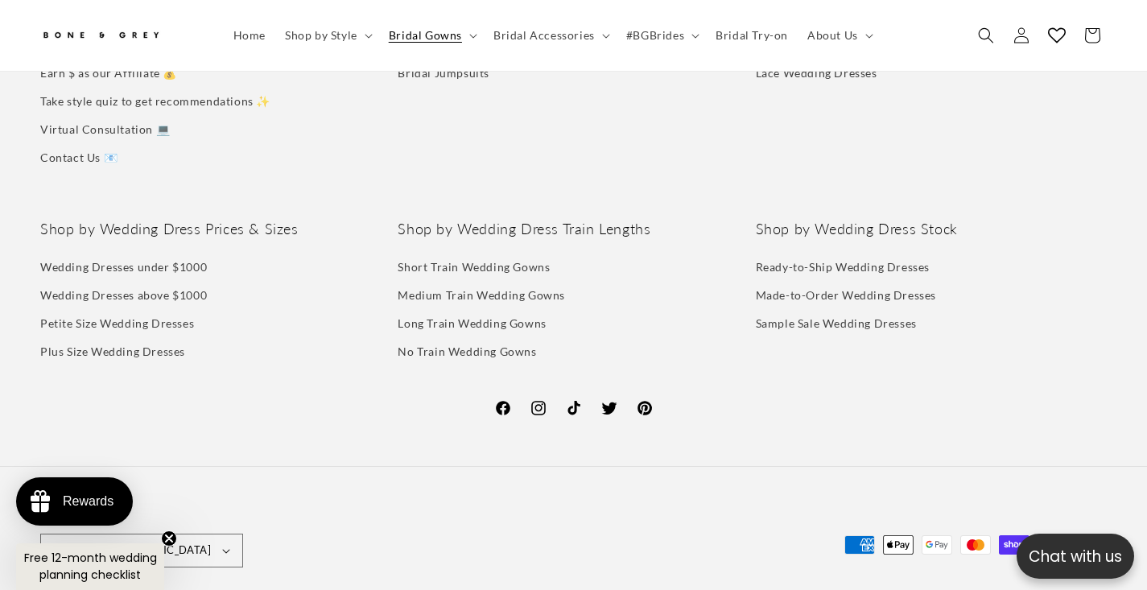
scroll to position [0, 386]
click at [92, 309] on link "Petite Size Wedding Dresses" at bounding box center [117, 323] width 154 height 28
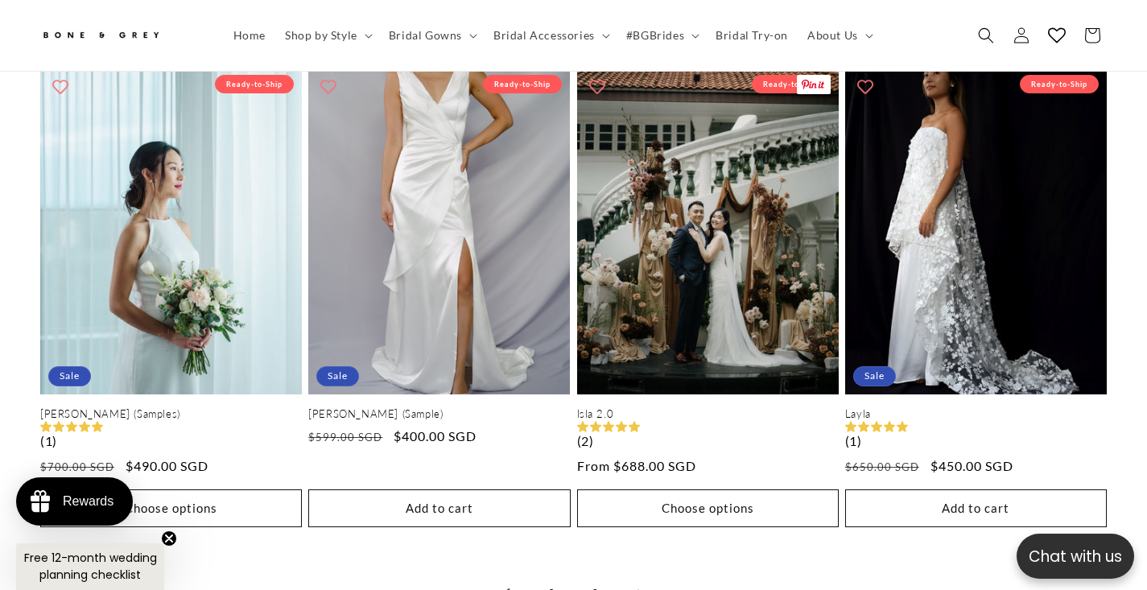
scroll to position [3564, 0]
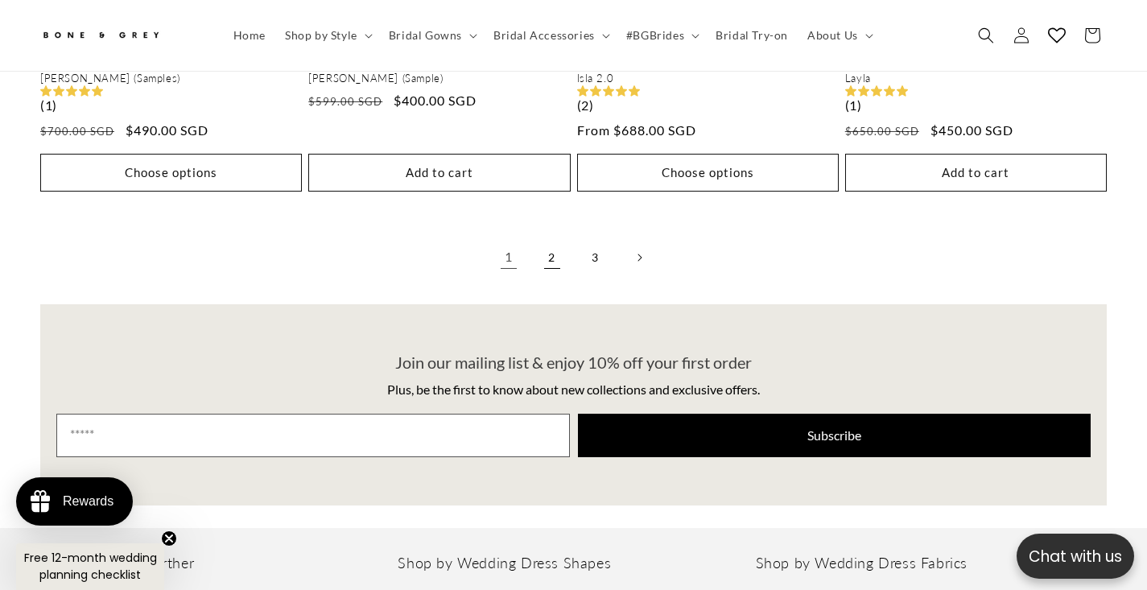
click at [548, 240] on link "2" at bounding box center [552, 257] width 35 height 35
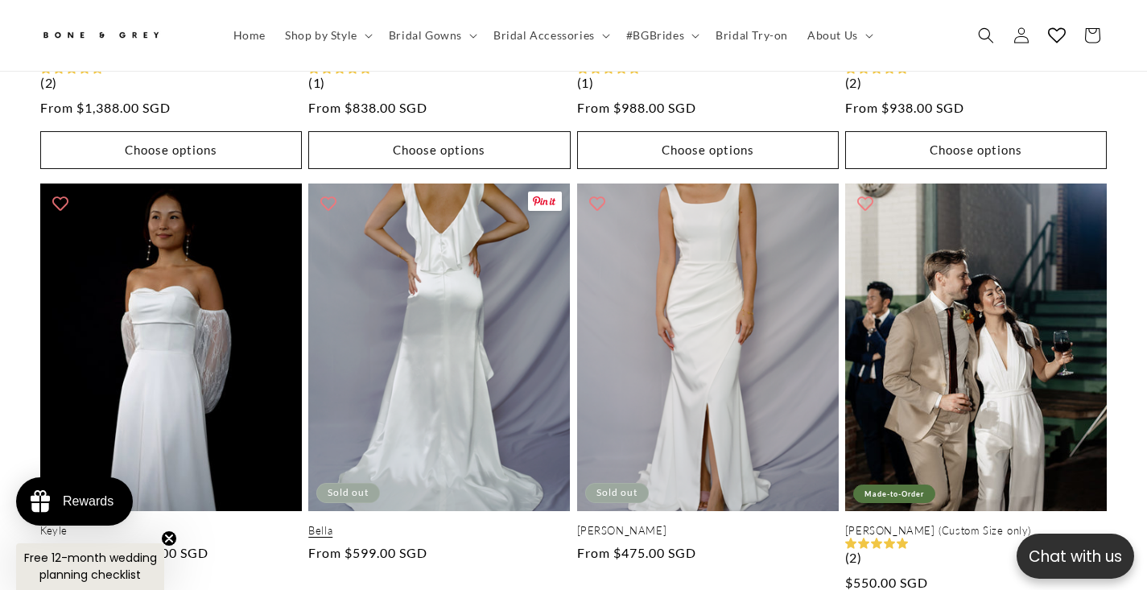
scroll to position [3390, 0]
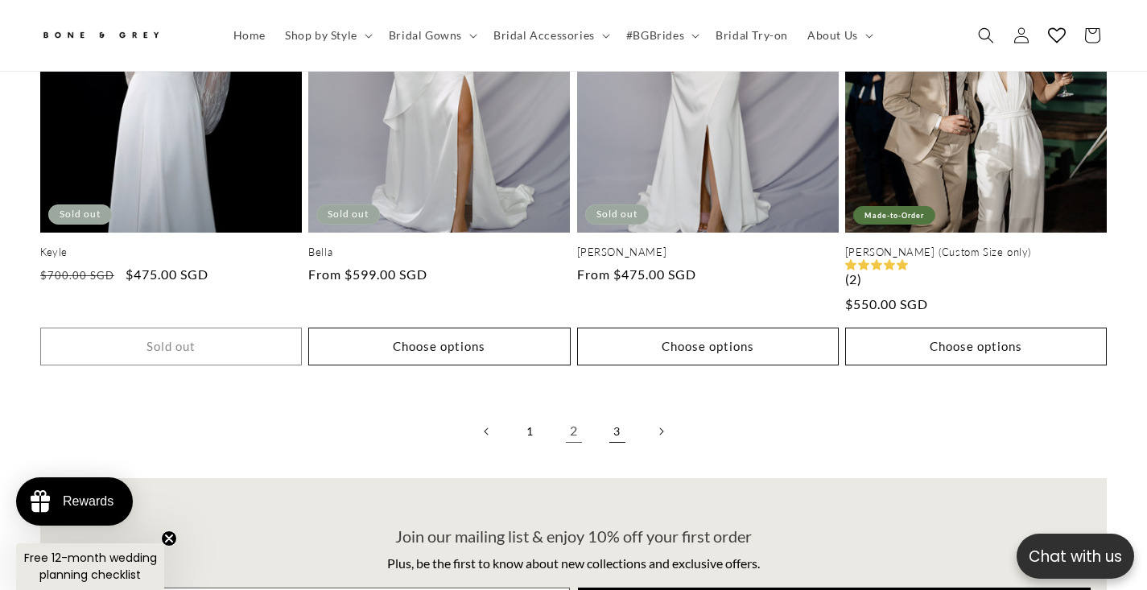
click at [613, 414] on link "3" at bounding box center [617, 431] width 35 height 35
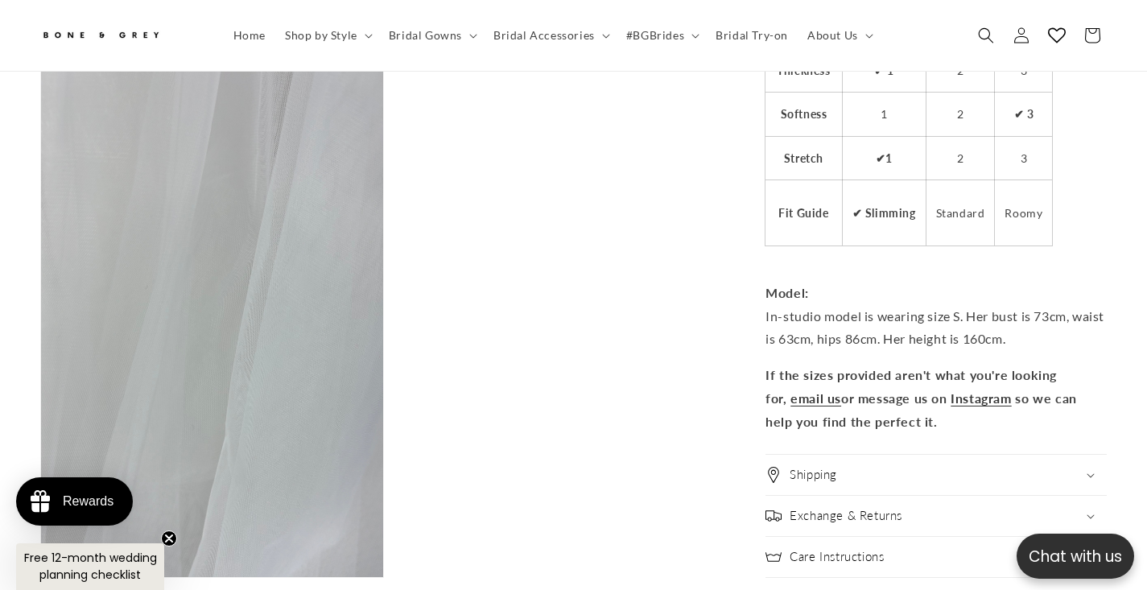
scroll to position [2858, 0]
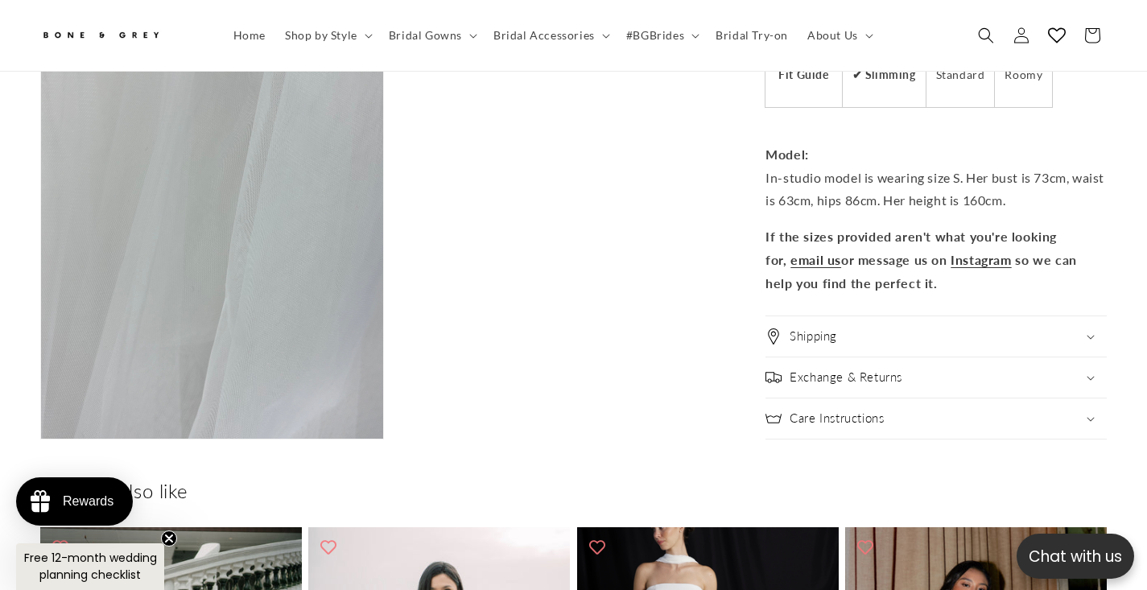
click at [813, 329] on h2 "Shipping" at bounding box center [814, 337] width 48 height 16
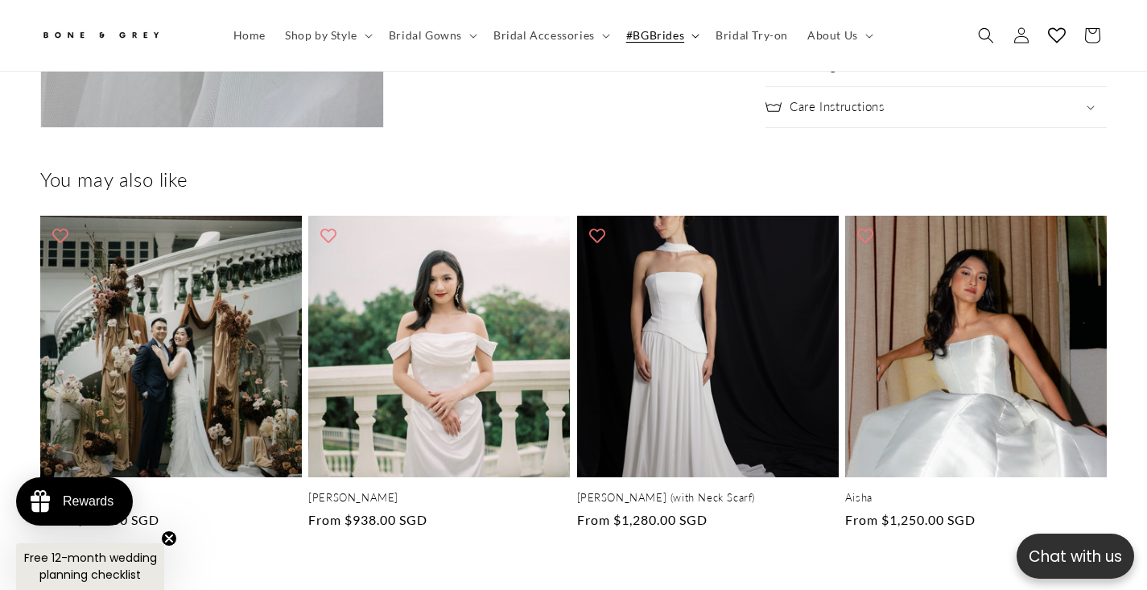
scroll to position [0, 0]
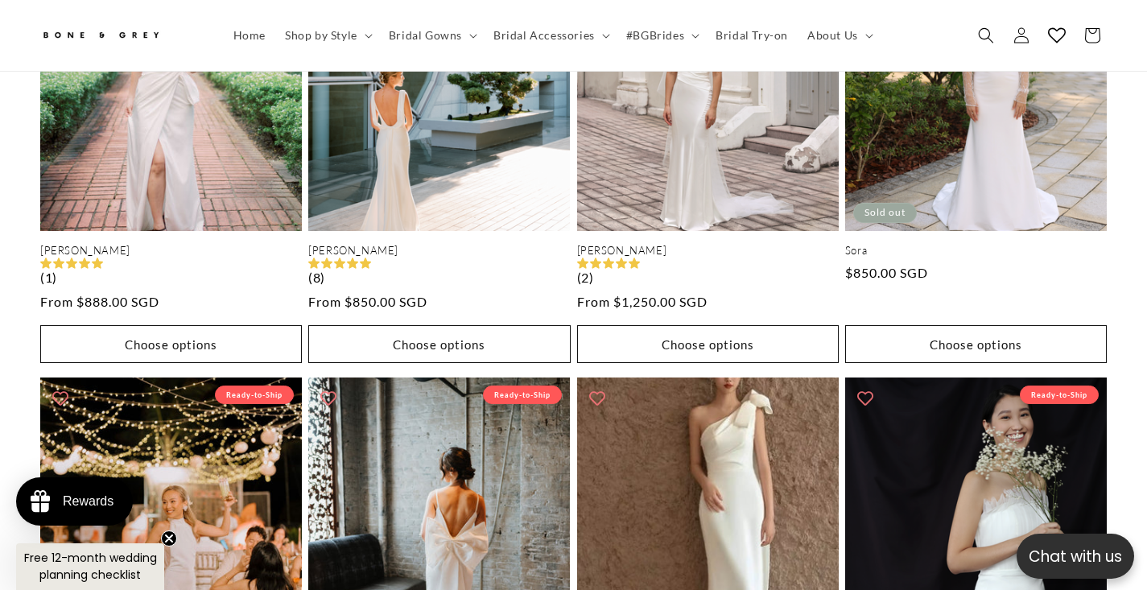
scroll to position [0, 773]
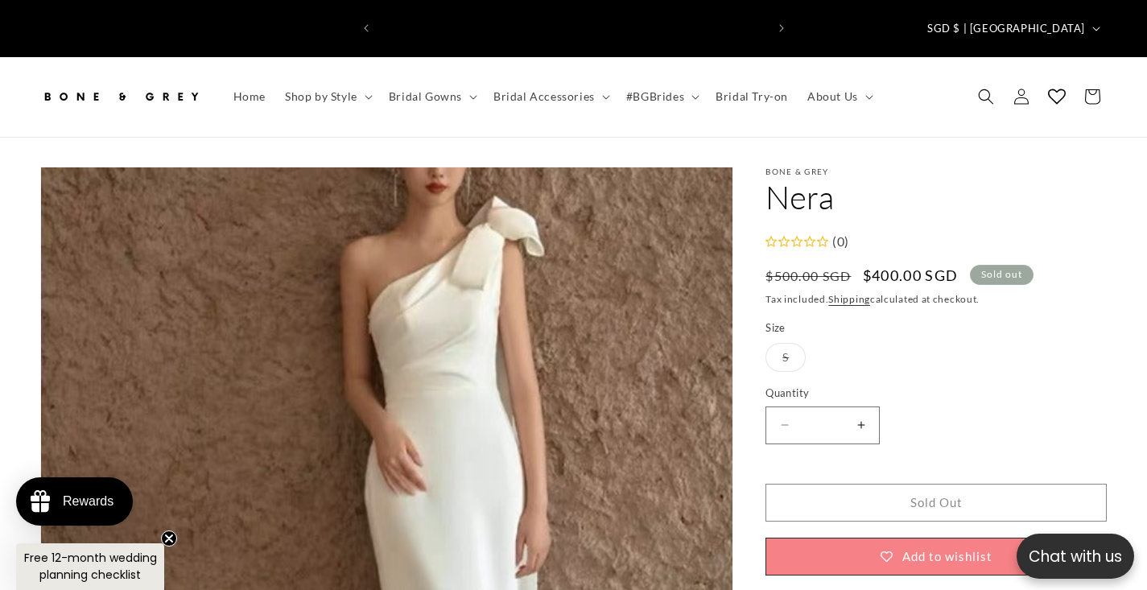
scroll to position [0, 386]
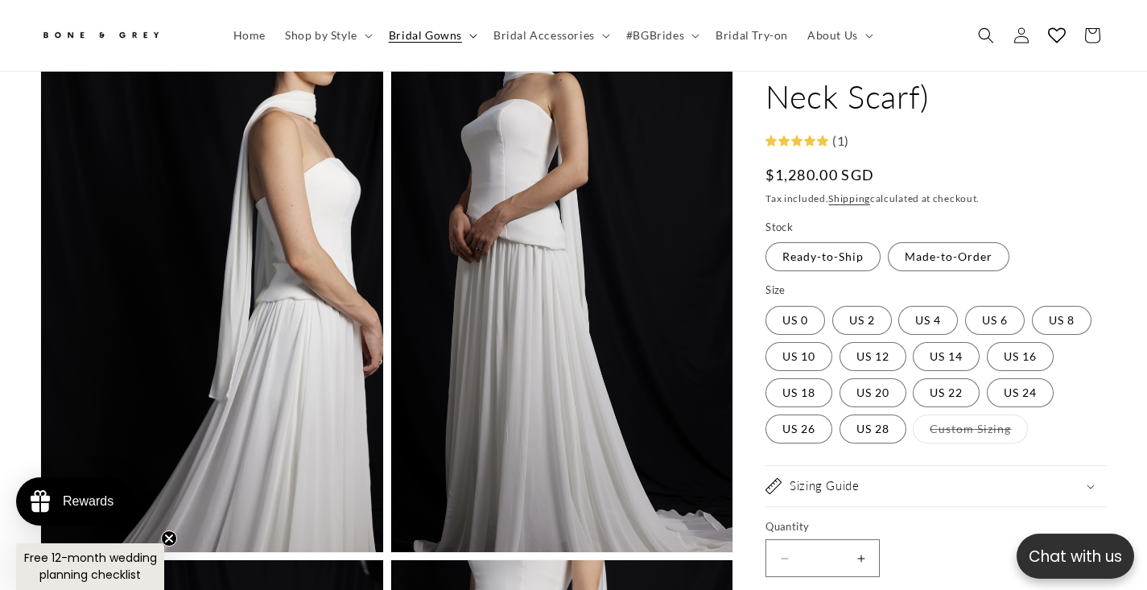
scroll to position [0, 386]
click at [403, 30] on span "Bridal Gowns" at bounding box center [425, 35] width 73 height 14
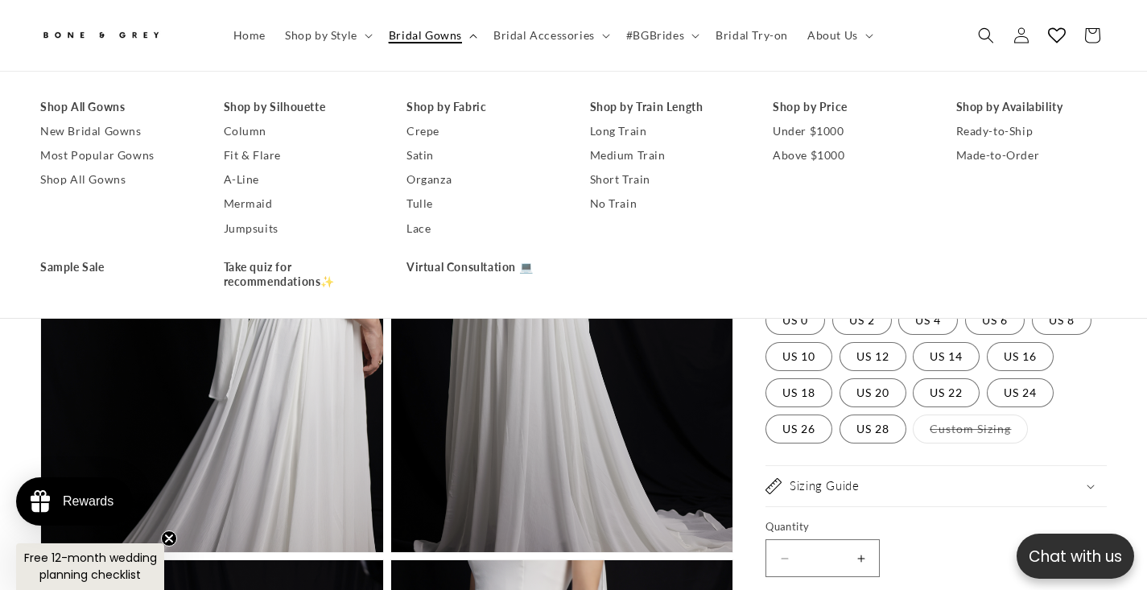
click at [399, 35] on span "Bridal Gowns" at bounding box center [425, 35] width 73 height 14
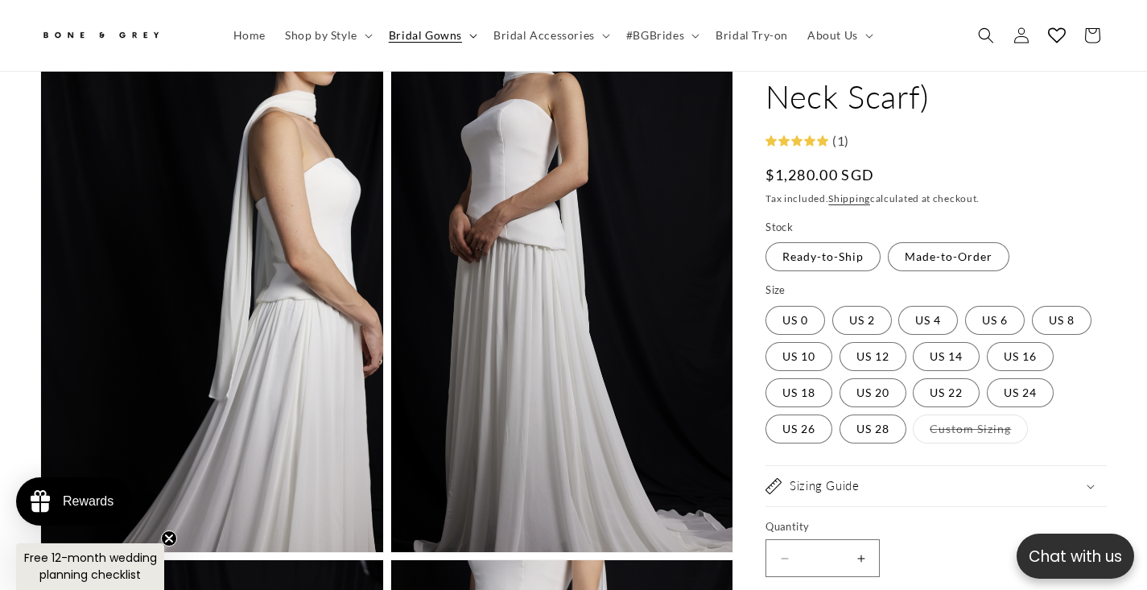
click at [404, 36] on span "Bridal Gowns" at bounding box center [425, 35] width 73 height 14
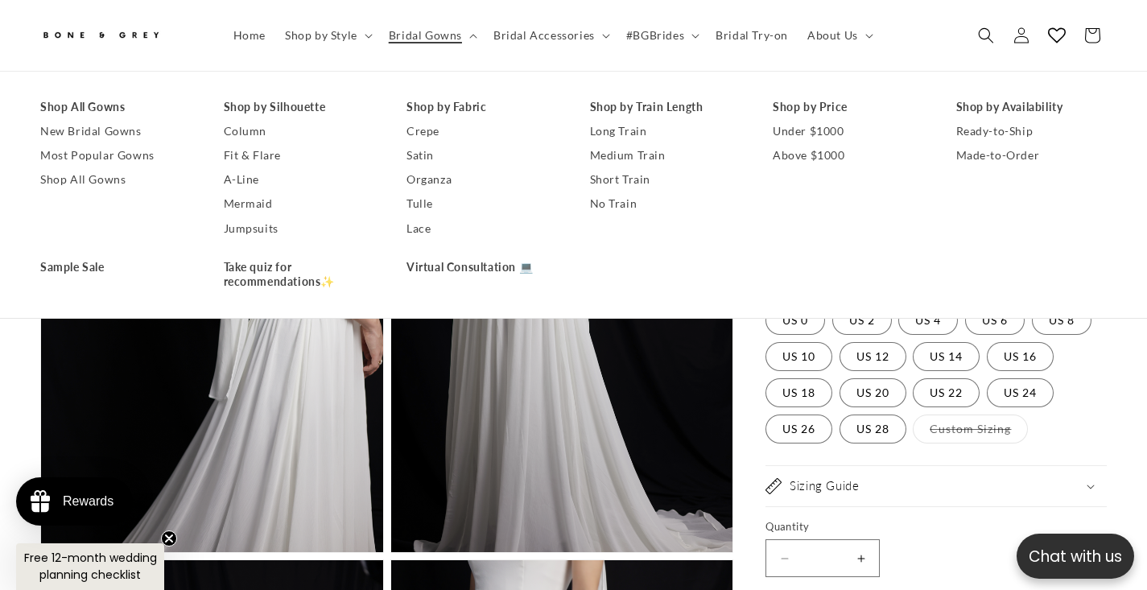
scroll to position [0, 773]
click at [93, 105] on link "Shop All Gowns" at bounding box center [115, 107] width 151 height 24
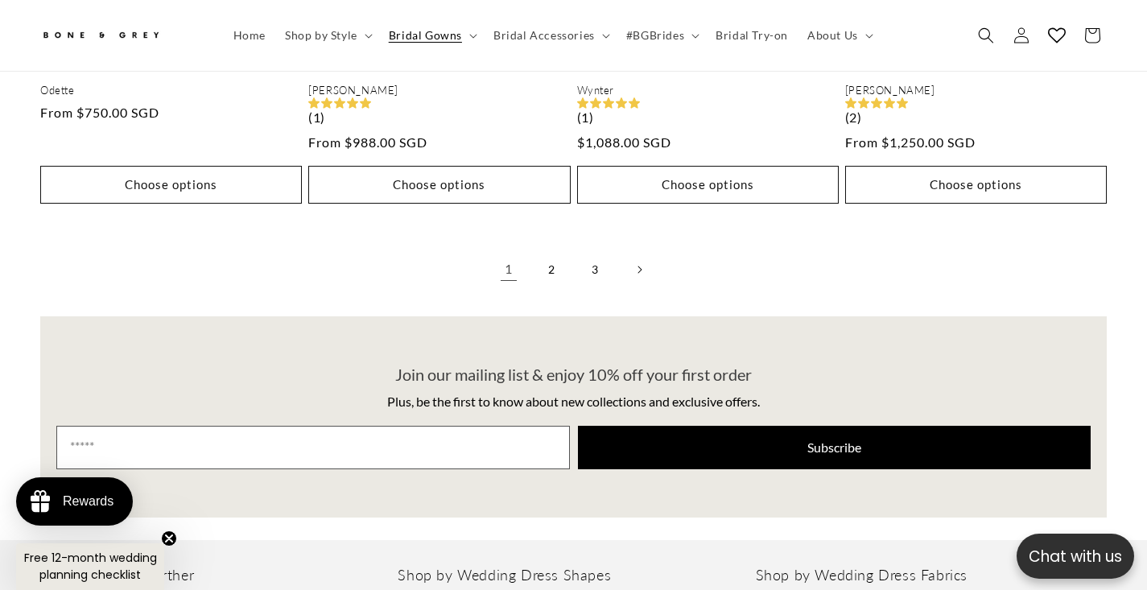
scroll to position [4163, 0]
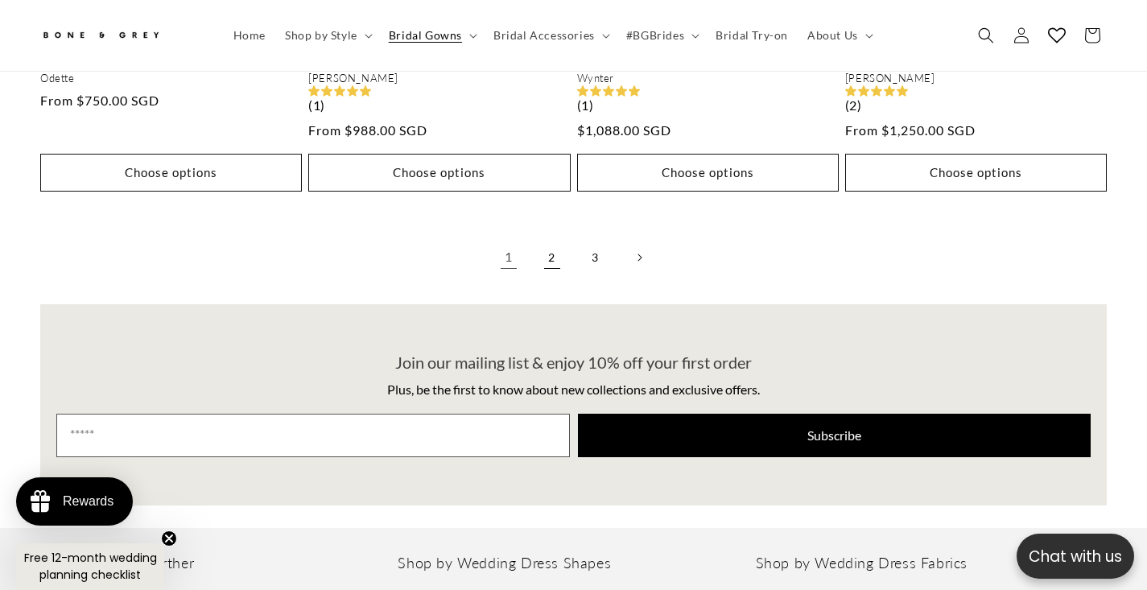
click at [552, 240] on link "2" at bounding box center [552, 257] width 35 height 35
